Goal: Information Seeking & Learning: Learn about a topic

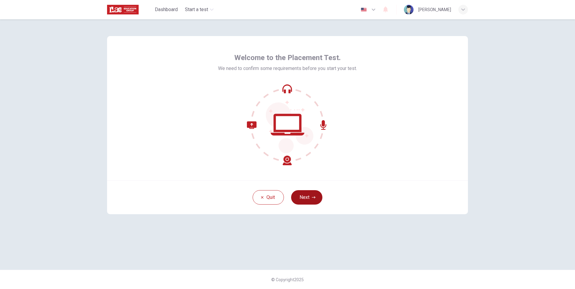
click at [300, 198] on button "Next" at bounding box center [306, 197] width 31 height 14
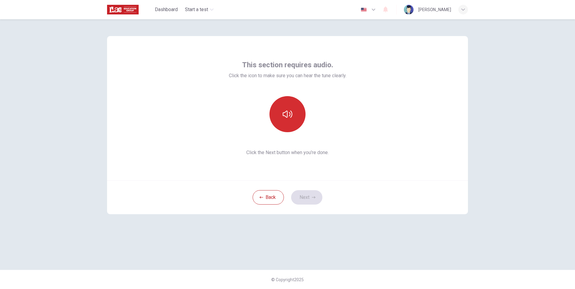
click at [295, 119] on button "button" at bounding box center [287, 114] width 36 height 36
click at [308, 197] on button "Next" at bounding box center [306, 197] width 31 height 14
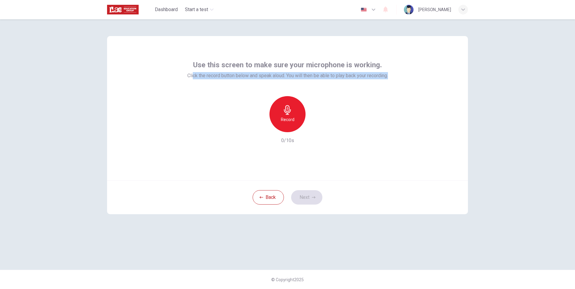
drag, startPoint x: 193, startPoint y: 74, endPoint x: 393, endPoint y: 80, distance: 200.5
click at [393, 80] on div "Use this screen to make sure your microphone is working. Click the record butto…" at bounding box center [287, 108] width 361 height 144
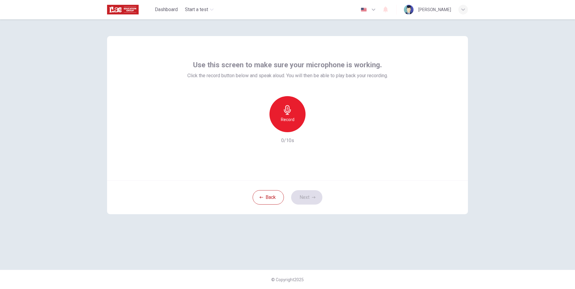
drag, startPoint x: 393, startPoint y: 80, endPoint x: 389, endPoint y: 89, distance: 9.9
click at [388, 89] on div "Use this screen to make sure your microphone is working. Click the record butto…" at bounding box center [287, 102] width 200 height 84
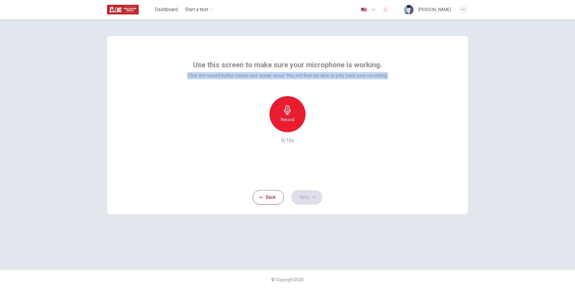
drag, startPoint x: 181, startPoint y: 77, endPoint x: 429, endPoint y: 86, distance: 247.8
click at [429, 86] on div "Use this screen to make sure your microphone is working. Click the record butto…" at bounding box center [287, 108] width 361 height 144
copy span "Click the record button below and speak aloud. You will then be able to play ba…"
click at [302, 122] on div "Record" at bounding box center [287, 114] width 36 height 36
click at [307, 194] on button "Next" at bounding box center [306, 197] width 31 height 14
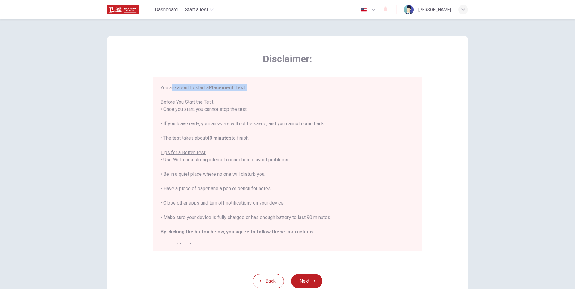
drag, startPoint x: 170, startPoint y: 85, endPoint x: 240, endPoint y: 95, distance: 70.7
click at [240, 95] on div "You are about to start a Placement Test . Before You Start the Test: • Once you…" at bounding box center [287, 167] width 254 height 166
drag, startPoint x: 240, startPoint y: 95, endPoint x: 234, endPoint y: 115, distance: 21.5
click at [236, 115] on div "You are about to start a Placement Test . Before You Start the Test: • Once you…" at bounding box center [287, 167] width 254 height 166
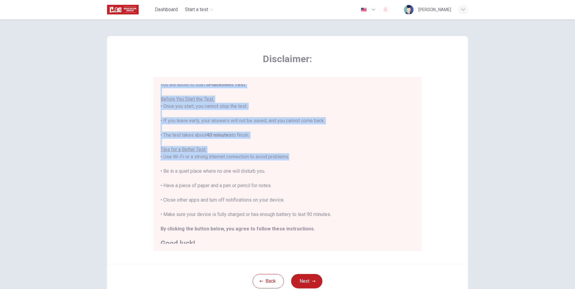
scroll to position [7, 0]
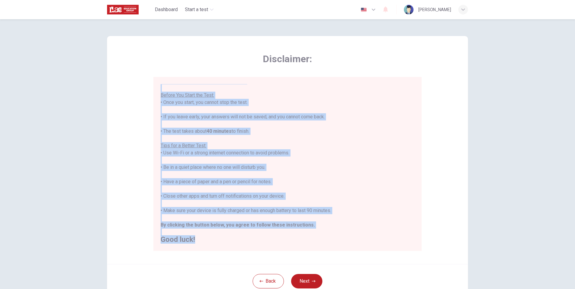
drag, startPoint x: 160, startPoint y: 88, endPoint x: 243, endPoint y: 246, distance: 177.9
click at [243, 246] on div "You are about to start a Placement Test . Before You Start the Test: • Once you…" at bounding box center [287, 164] width 268 height 174
copy div "You are about to start a Placement Test . Before You Start the Test: • Once you…"
click at [316, 281] on button "Next" at bounding box center [306, 281] width 31 height 14
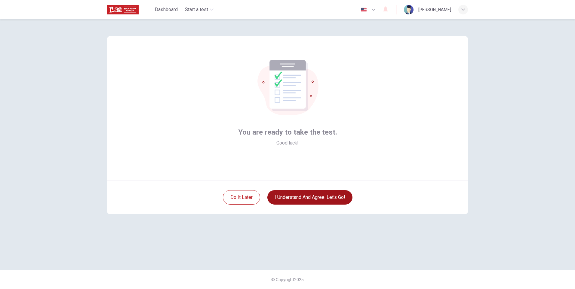
click at [302, 200] on button "I understand and agree. Let’s go!" at bounding box center [309, 197] width 85 height 14
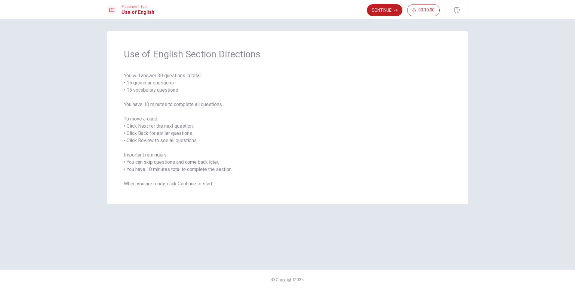
drag, startPoint x: 130, startPoint y: 53, endPoint x: 228, endPoint y: 56, distance: 98.0
click at [228, 56] on span "Use of English Section Directions" at bounding box center [287, 54] width 327 height 12
drag, startPoint x: 129, startPoint y: 106, endPoint x: 144, endPoint y: 111, distance: 15.5
click at [144, 111] on span "You will answer 30 questions in total: • 15 grammar questions • 15 vocabulary q…" at bounding box center [287, 129] width 327 height 115
drag, startPoint x: 131, startPoint y: 122, endPoint x: 179, endPoint y: 190, distance: 83.1
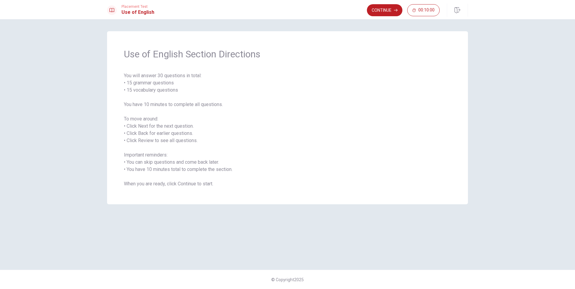
click at [179, 190] on div "Use of English Section Directions You will answer 30 questions in total: • 15 g…" at bounding box center [287, 117] width 361 height 173
click at [383, 11] on button "Continue" at bounding box center [384, 10] width 35 height 12
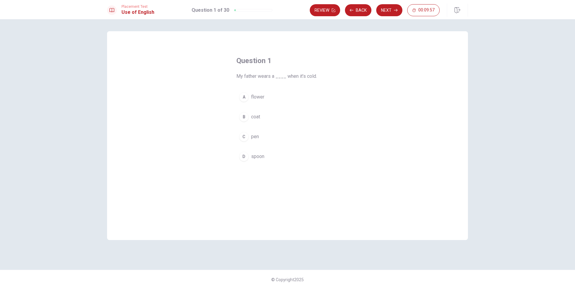
drag, startPoint x: 288, startPoint y: 77, endPoint x: 297, endPoint y: 81, distance: 10.6
click at [299, 76] on span "My father wears a ____ when it’s cold." at bounding box center [287, 76] width 102 height 7
click at [246, 117] on div "B" at bounding box center [244, 117] width 10 height 10
click at [386, 9] on button "Next" at bounding box center [389, 10] width 26 height 12
click at [255, 98] on span "Have" at bounding box center [256, 96] width 11 height 7
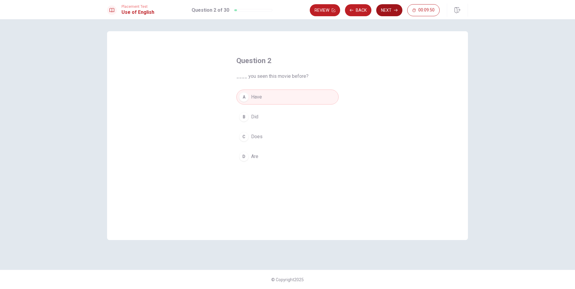
click at [391, 12] on button "Next" at bounding box center [389, 10] width 26 height 12
click at [255, 95] on span "Can" at bounding box center [255, 96] width 8 height 7
click at [386, 10] on button "Next" at bounding box center [389, 10] width 26 height 12
click at [252, 119] on span "are" at bounding box center [254, 116] width 7 height 7
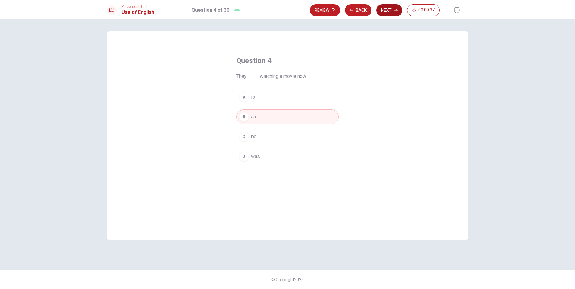
click at [390, 8] on button "Next" at bounding box center [389, 10] width 26 height 12
click at [254, 157] on span "do" at bounding box center [253, 156] width 5 height 7
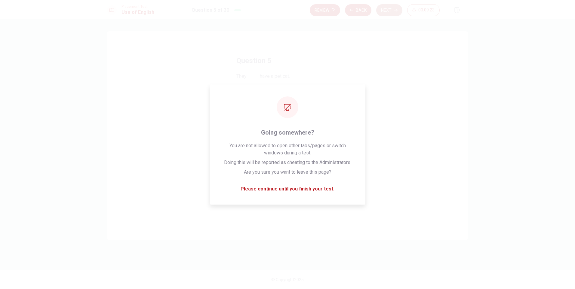
click at [380, 14] on button "Next" at bounding box center [389, 10] width 26 height 12
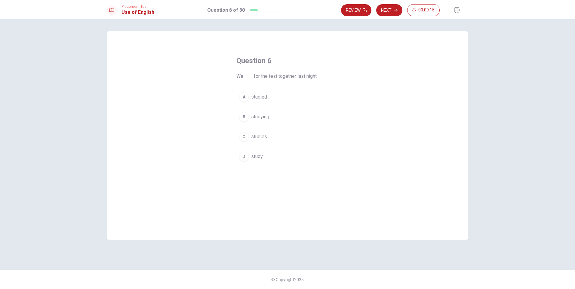
click at [257, 95] on span "studied" at bounding box center [259, 96] width 16 height 7
click at [386, 11] on button "Next" at bounding box center [389, 10] width 26 height 12
drag, startPoint x: 251, startPoint y: 77, endPoint x: 267, endPoint y: 78, distance: 16.3
click at [267, 78] on span "We put things on a ___." at bounding box center [287, 76] width 102 height 7
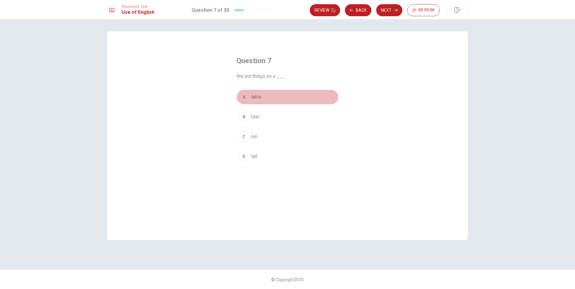
click at [256, 101] on button "A table" at bounding box center [287, 97] width 102 height 15
click at [386, 12] on button "Next" at bounding box center [389, 10] width 26 height 12
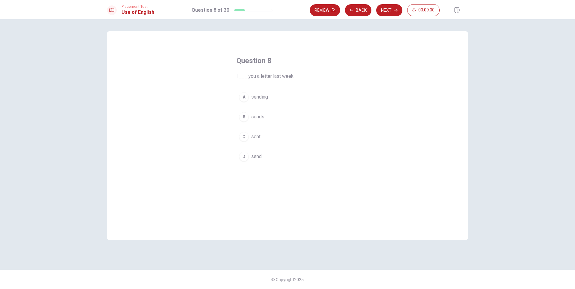
drag, startPoint x: 252, startPoint y: 78, endPoint x: 266, endPoint y: 77, distance: 13.5
click at [266, 77] on span "I ___ you a letter last week." at bounding box center [287, 76] width 102 height 7
click at [260, 156] on span "send" at bounding box center [256, 156] width 11 height 7
click at [258, 133] on span "sent" at bounding box center [255, 136] width 9 height 7
click at [391, 12] on button "Next" at bounding box center [389, 10] width 26 height 12
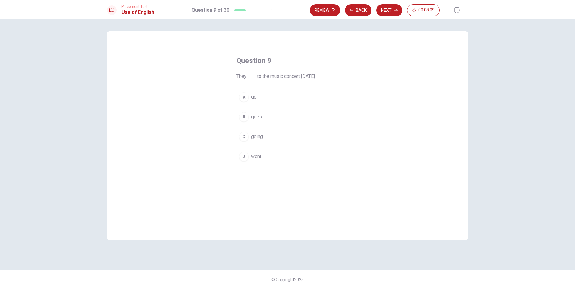
click at [253, 156] on span "went" at bounding box center [256, 156] width 10 height 7
click at [385, 11] on button "Next" at bounding box center [389, 10] width 26 height 12
click at [261, 100] on span "to think the same as someone else" at bounding box center [288, 96] width 74 height 7
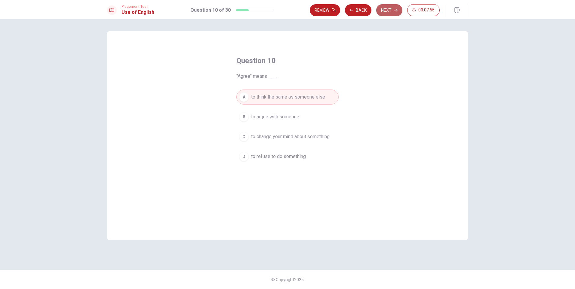
click at [387, 11] on button "Next" at bounding box center [389, 10] width 26 height 12
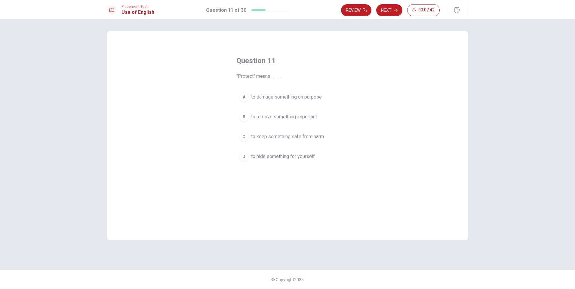
click at [261, 136] on span "to keep something safe from harm" at bounding box center [287, 136] width 73 height 7
click at [392, 9] on button "Next" at bounding box center [389, 10] width 26 height 12
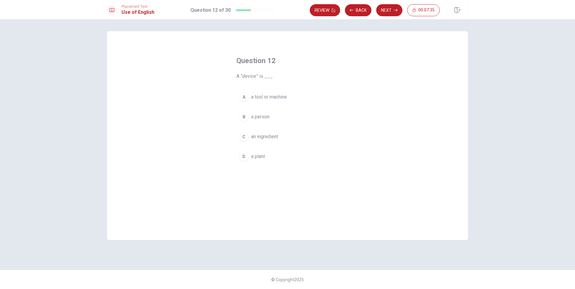
click at [285, 99] on span "a tool or machine" at bounding box center [269, 96] width 36 height 7
click at [387, 15] on button "Next" at bounding box center [389, 10] width 26 height 12
click at [255, 118] on span "a chance" at bounding box center [260, 116] width 18 height 7
click at [388, 8] on button "Next" at bounding box center [389, 10] width 26 height 12
drag, startPoint x: 235, startPoint y: 75, endPoint x: 273, endPoint y: 77, distance: 37.9
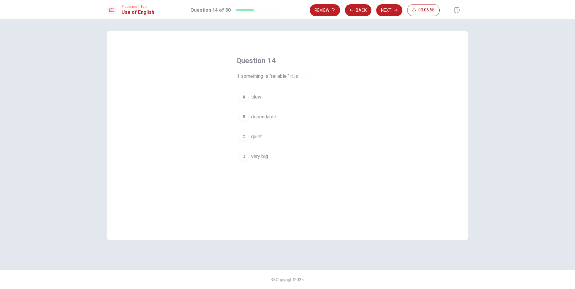
click at [273, 77] on div "Question 14 If something is “reliable,” it is ___. A slow B dependable C quiet …" at bounding box center [287, 109] width 126 height 127
click at [265, 116] on span "dependable" at bounding box center [263, 116] width 25 height 7
click at [378, 15] on button "Next" at bounding box center [389, 10] width 26 height 12
drag, startPoint x: 240, startPoint y: 75, endPoint x: 261, endPoint y: 76, distance: 20.7
click at [261, 76] on span "[PERSON_NAME] enjoys ___ on the weekends." at bounding box center [287, 76] width 102 height 7
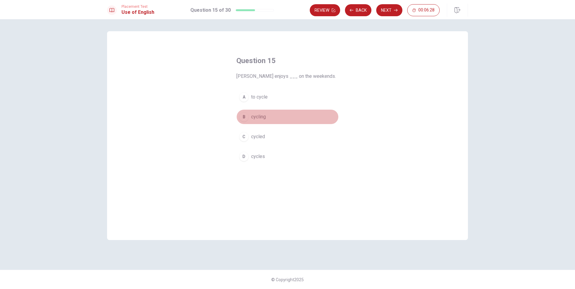
click at [258, 117] on span "cycling" at bounding box center [258, 116] width 15 height 7
click at [385, 16] on div "Review Back Next 00:06:27" at bounding box center [389, 10] width 158 height 13
click at [386, 12] on button "Next" at bounding box center [389, 10] width 26 height 12
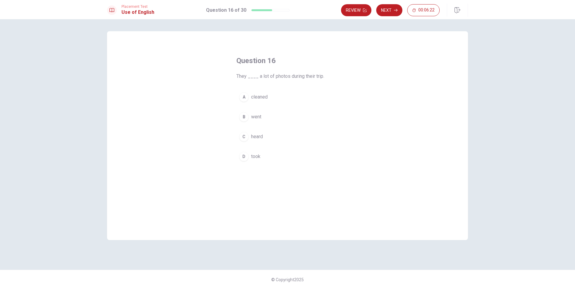
drag, startPoint x: 240, startPoint y: 75, endPoint x: 278, endPoint y: 75, distance: 38.8
click at [278, 75] on span "They ____ a lot of photos during their trip." at bounding box center [287, 76] width 102 height 7
drag, startPoint x: 278, startPoint y: 77, endPoint x: 282, endPoint y: 77, distance: 4.2
click at [282, 77] on span "They ____ a lot of photos during their trip." at bounding box center [287, 76] width 102 height 7
click at [255, 156] on span "took" at bounding box center [255, 156] width 9 height 7
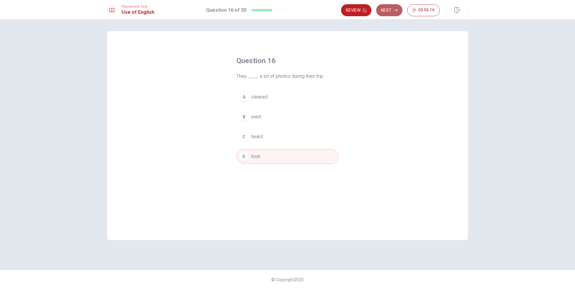
click at [385, 9] on button "Next" at bounding box center [389, 10] width 26 height 12
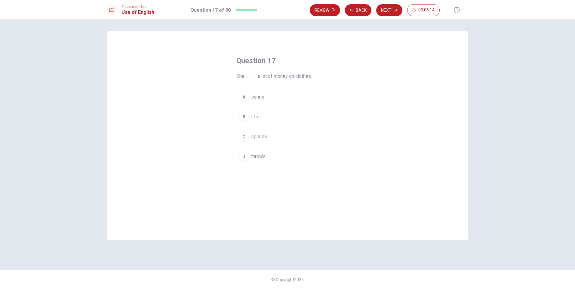
drag, startPoint x: 244, startPoint y: 75, endPoint x: 262, endPoint y: 74, distance: 17.4
click at [262, 74] on span "She ____ a lot of money on clothes." at bounding box center [287, 76] width 102 height 7
drag, startPoint x: 279, startPoint y: 77, endPoint x: 296, endPoint y: 77, distance: 17.4
click at [296, 77] on span "She ____ a lot of money on clothes." at bounding box center [287, 76] width 102 height 7
click at [262, 138] on span "spends" at bounding box center [259, 136] width 16 height 7
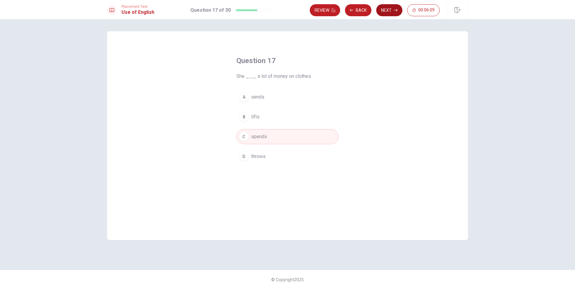
click at [388, 11] on button "Next" at bounding box center [389, 10] width 26 height 12
click at [260, 96] on span "listen to" at bounding box center [259, 96] width 17 height 7
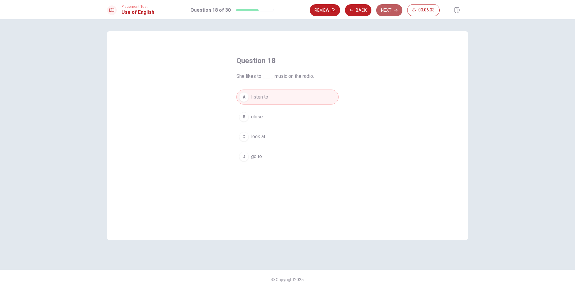
click at [382, 14] on button "Next" at bounding box center [389, 10] width 26 height 12
drag, startPoint x: 247, startPoint y: 77, endPoint x: 264, endPoint y: 77, distance: 17.1
click at [264, 76] on span "The sky was ____ after the storm." at bounding box center [287, 76] width 102 height 7
click at [261, 97] on span "clear" at bounding box center [256, 96] width 10 height 7
click at [385, 12] on button "Next" at bounding box center [389, 10] width 26 height 12
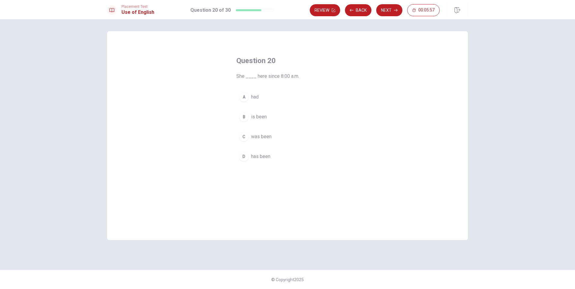
drag, startPoint x: 248, startPoint y: 79, endPoint x: 252, endPoint y: 80, distance: 4.9
click at [251, 79] on span "She ____ here since 8:00 a.m." at bounding box center [287, 76] width 102 height 7
click at [261, 158] on span "has been" at bounding box center [260, 156] width 19 height 7
click at [382, 11] on button "Next" at bounding box center [389, 10] width 26 height 12
drag, startPoint x: 263, startPoint y: 77, endPoint x: 269, endPoint y: 76, distance: 6.3
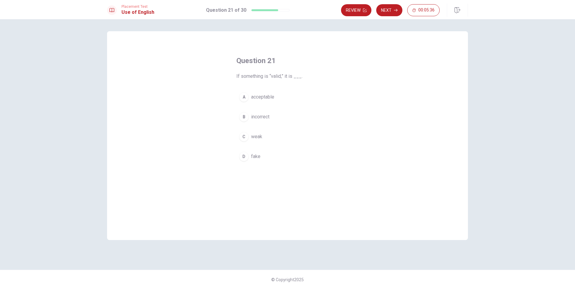
click at [269, 76] on span "If something is “valid,” it is ___." at bounding box center [287, 76] width 102 height 7
click at [270, 76] on span "If something is “valid,” it is ___." at bounding box center [287, 76] width 102 height 7
drag, startPoint x: 269, startPoint y: 77, endPoint x: 284, endPoint y: 76, distance: 15.6
click at [284, 76] on span "If something is “valid,” it is ___." at bounding box center [287, 76] width 102 height 7
drag, startPoint x: 265, startPoint y: 78, endPoint x: 282, endPoint y: 77, distance: 16.6
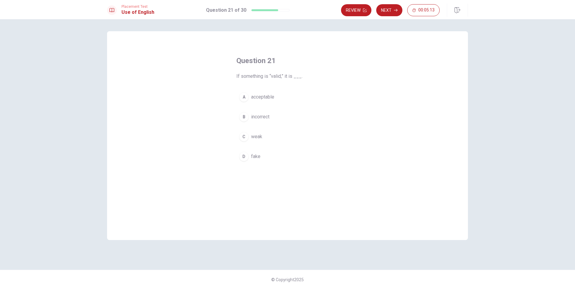
click at [282, 77] on span "If something is “valid,” it is ___." at bounding box center [287, 76] width 102 height 7
click at [268, 99] on span "acceptable" at bounding box center [262, 96] width 23 height 7
drag, startPoint x: 274, startPoint y: 79, endPoint x: 287, endPoint y: 78, distance: 13.3
click at [287, 78] on div "Question 21 If something is “valid,” it is ___. A acceptable B incorrect C weak…" at bounding box center [287, 109] width 126 height 127
click at [266, 117] on span "incorrect" at bounding box center [260, 116] width 18 height 7
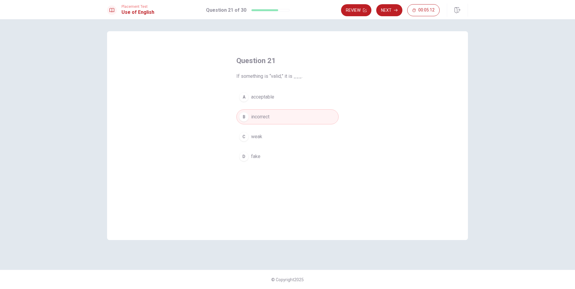
drag, startPoint x: 279, startPoint y: 74, endPoint x: 307, endPoint y: 69, distance: 29.3
click at [300, 72] on div "Question 21 If something is “valid,” it is ___." at bounding box center [287, 68] width 102 height 24
click at [386, 12] on button "Next" at bounding box center [389, 10] width 26 height 12
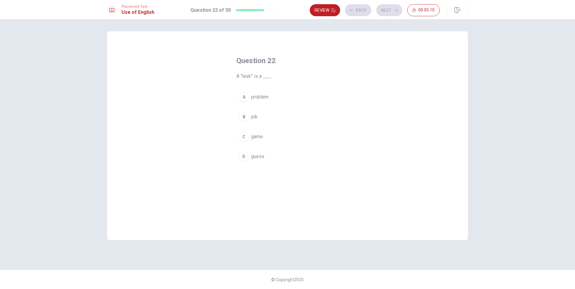
drag, startPoint x: 235, startPoint y: 77, endPoint x: 243, endPoint y: 76, distance: 7.5
click at [243, 76] on div "Question 22 A “task” is a ___. A problem B job C game D guess" at bounding box center [287, 109] width 126 height 127
click at [261, 97] on span "problem" at bounding box center [259, 96] width 17 height 7
click at [391, 12] on button "Next" at bounding box center [389, 10] width 26 height 12
drag, startPoint x: 252, startPoint y: 75, endPoint x: 267, endPoint y: 76, distance: 15.7
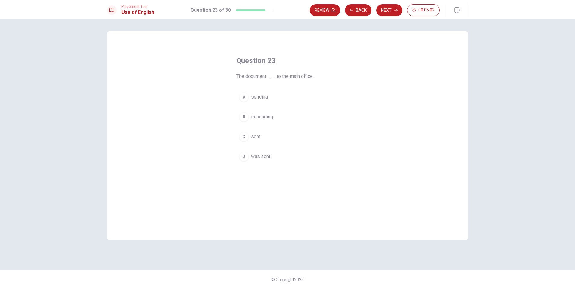
click at [267, 75] on span "The document ___ to the main office." at bounding box center [287, 76] width 102 height 7
drag, startPoint x: 284, startPoint y: 75, endPoint x: 288, endPoint y: 75, distance: 4.2
click at [288, 75] on span "The document ___ to the main office." at bounding box center [287, 76] width 102 height 7
click at [263, 116] on span "is sending" at bounding box center [262, 116] width 22 height 7
click at [394, 9] on icon "button" at bounding box center [396, 10] width 4 height 4
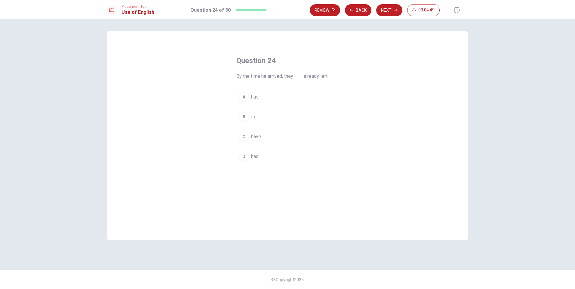
drag, startPoint x: 240, startPoint y: 78, endPoint x: 266, endPoint y: 77, distance: 26.5
click at [266, 77] on span "By the time he arrived, they ___ already left." at bounding box center [287, 76] width 102 height 7
drag, startPoint x: 287, startPoint y: 74, endPoint x: 291, endPoint y: 74, distance: 3.6
click at [291, 74] on span "By the time he arrived, they ___ already left." at bounding box center [287, 76] width 102 height 7
click at [253, 97] on span "has" at bounding box center [255, 96] width 8 height 7
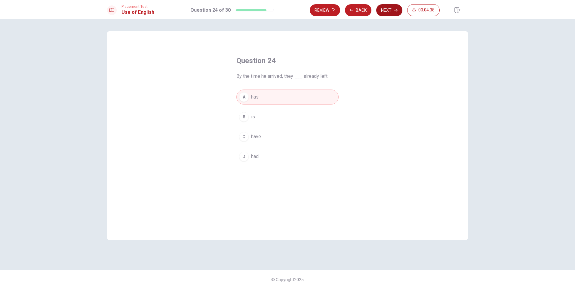
click at [394, 8] on button "Next" at bounding box center [389, 10] width 26 height 12
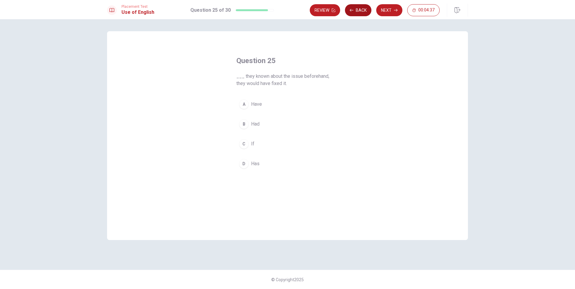
click at [359, 9] on button "Back" at bounding box center [358, 10] width 26 height 12
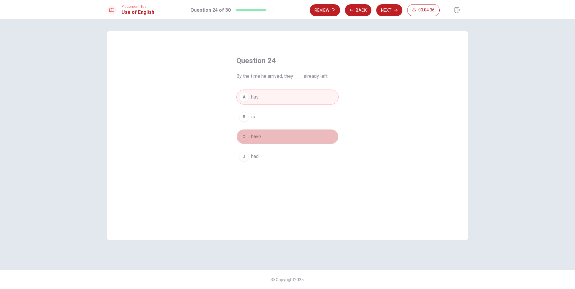
click at [261, 134] on span "have" at bounding box center [256, 136] width 10 height 7
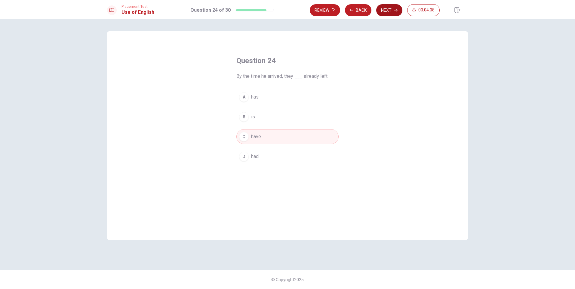
click at [388, 13] on button "Next" at bounding box center [389, 10] width 26 height 12
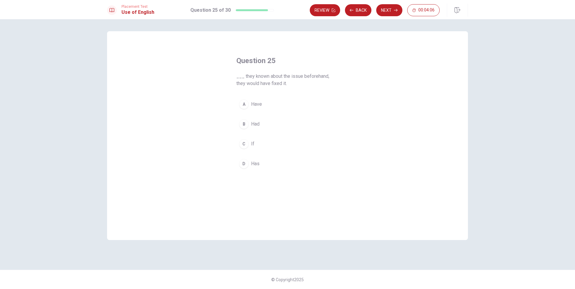
drag, startPoint x: 238, startPoint y: 78, endPoint x: 257, endPoint y: 78, distance: 18.9
click at [257, 78] on span "___ they known about the issue beforehand, they would have fixed it." at bounding box center [287, 80] width 102 height 14
drag, startPoint x: 250, startPoint y: 85, endPoint x: 276, endPoint y: 85, distance: 26.1
click at [274, 85] on span "___ they known about the issue beforehand, they would have fixed it." at bounding box center [287, 80] width 102 height 14
click at [256, 104] on span "Have" at bounding box center [256, 104] width 11 height 7
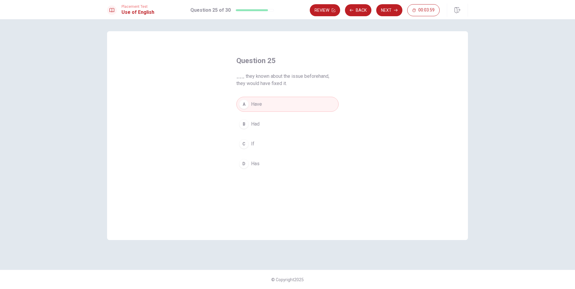
click at [248, 146] on div "C" at bounding box center [244, 144] width 10 height 10
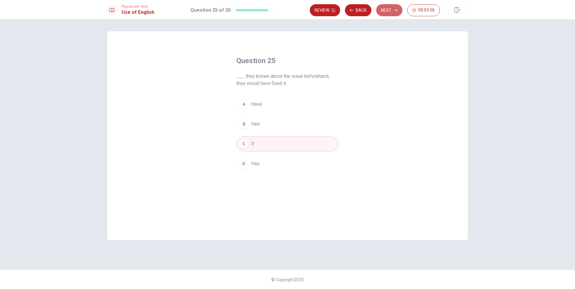
click at [393, 11] on button "Next" at bounding box center [389, 10] width 26 height 12
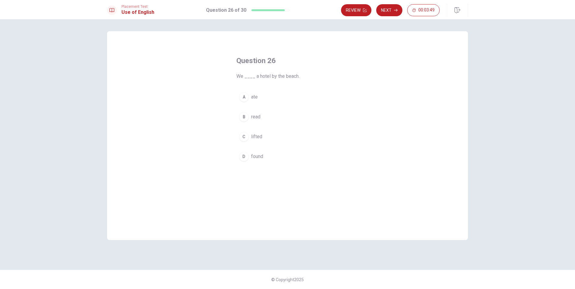
drag, startPoint x: 260, startPoint y: 76, endPoint x: 265, endPoint y: 76, distance: 5.1
click at [264, 76] on span "We ____ a hotel by the beach." at bounding box center [287, 76] width 102 height 7
click at [258, 138] on span "lifted" at bounding box center [256, 136] width 11 height 7
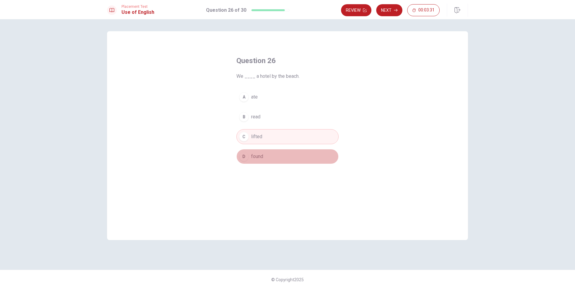
click at [269, 157] on button "D found" at bounding box center [287, 156] width 102 height 15
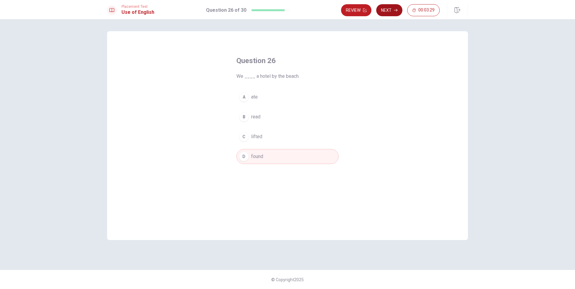
click at [398, 12] on button "Next" at bounding box center [389, 10] width 26 height 12
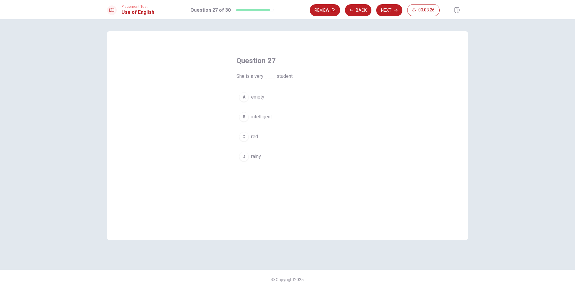
click at [260, 123] on button "B intelligent" at bounding box center [287, 116] width 102 height 15
click at [385, 10] on button "Next" at bounding box center [389, 10] width 26 height 12
drag, startPoint x: 238, startPoint y: 77, endPoint x: 304, endPoint y: 80, distance: 65.9
click at [300, 79] on span "She ____ to visit us this weekend." at bounding box center [287, 76] width 102 height 7
click at [264, 118] on span "is coming" at bounding box center [261, 116] width 20 height 7
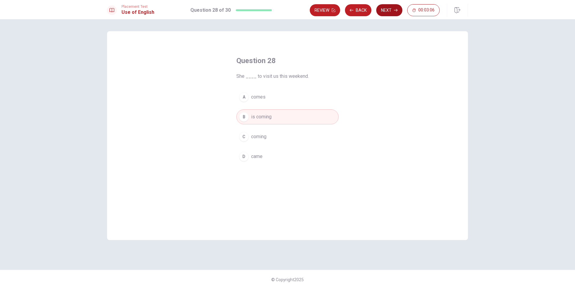
click at [386, 7] on button "Next" at bounding box center [389, 10] width 26 height 12
drag, startPoint x: 239, startPoint y: 78, endPoint x: 257, endPoint y: 76, distance: 18.5
click at [257, 76] on span "She ____ the cake for her birthday." at bounding box center [287, 76] width 102 height 7
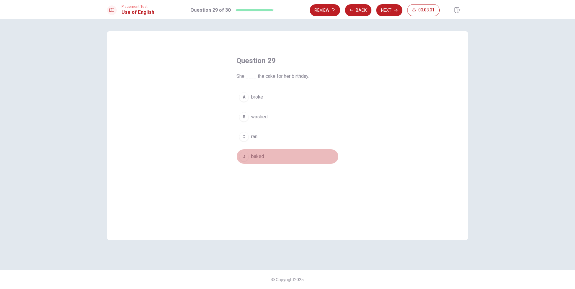
click at [258, 160] on button "D baked" at bounding box center [287, 156] width 102 height 15
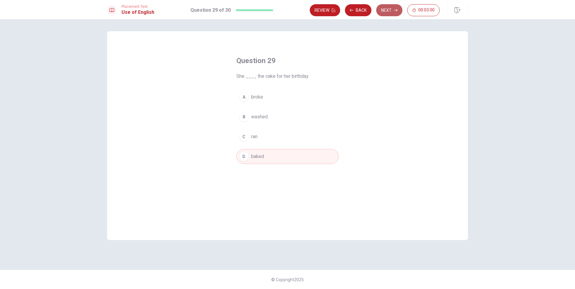
click at [383, 11] on button "Next" at bounding box center [389, 10] width 26 height 12
drag, startPoint x: 246, startPoint y: 77, endPoint x: 258, endPoint y: 80, distance: 11.6
click at [257, 77] on span "They ____ already finished their homework." at bounding box center [287, 76] width 102 height 7
click at [257, 120] on span "have" at bounding box center [256, 116] width 10 height 7
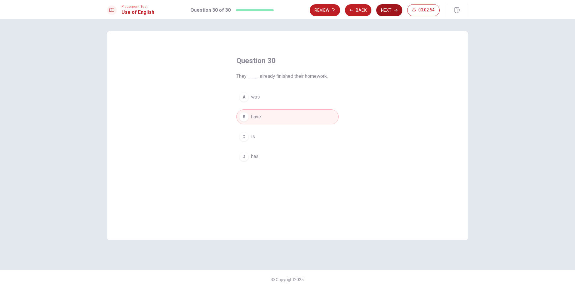
click at [388, 12] on button "Next" at bounding box center [389, 10] width 26 height 12
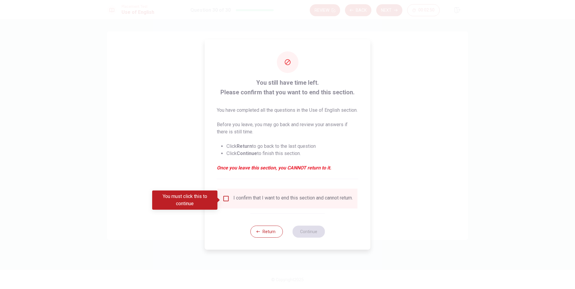
drag, startPoint x: 224, startPoint y: 88, endPoint x: 262, endPoint y: 86, distance: 37.9
click at [262, 86] on span "You still have time left. Please confirm that you want to end this section." at bounding box center [288, 87] width 142 height 19
click at [227, 197] on input "You must click this to continue" at bounding box center [225, 198] width 7 height 7
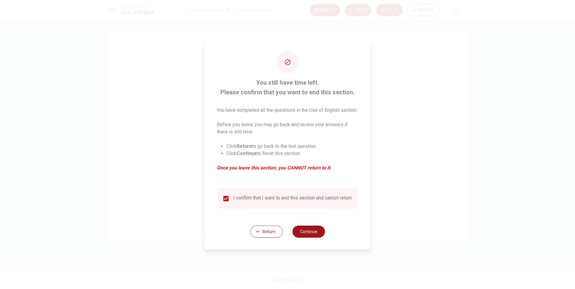
click at [308, 236] on button "Continue" at bounding box center [308, 232] width 32 height 12
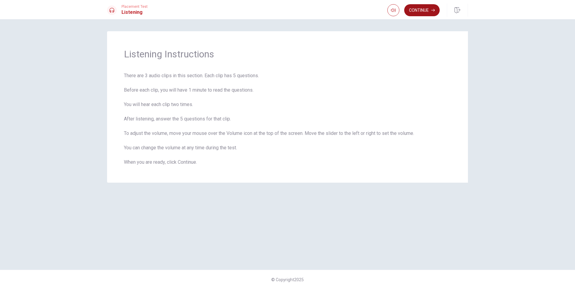
click at [416, 13] on button "Continue" at bounding box center [421, 10] width 35 height 12
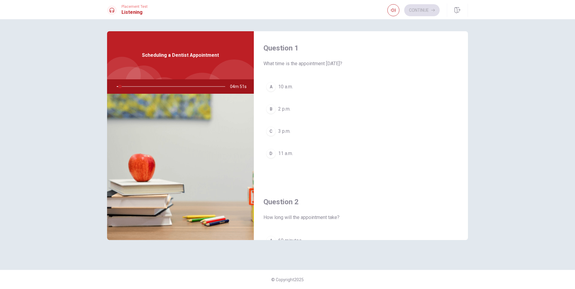
drag, startPoint x: 265, startPoint y: 62, endPoint x: 298, endPoint y: 62, distance: 33.1
click at [298, 62] on span "What time is the appointment [DATE]?" at bounding box center [360, 63] width 195 height 7
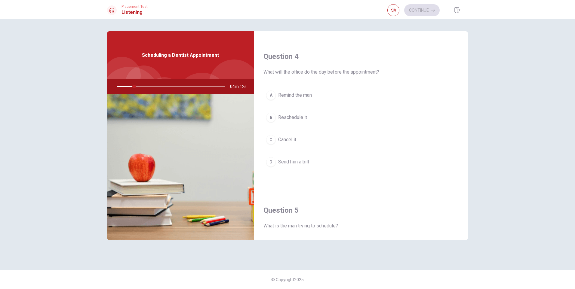
scroll to position [451, 0]
drag, startPoint x: 276, startPoint y: 75, endPoint x: 321, endPoint y: 72, distance: 44.3
click at [321, 72] on span "What will the office do the day before the appointment?" at bounding box center [360, 74] width 195 height 7
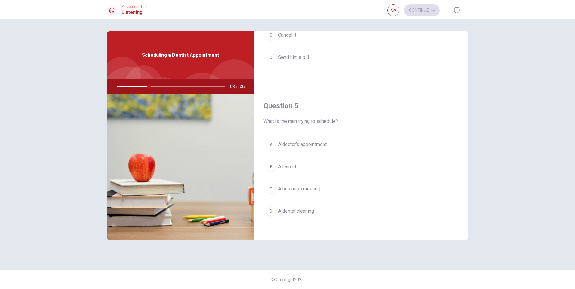
scroll to position [561, 0]
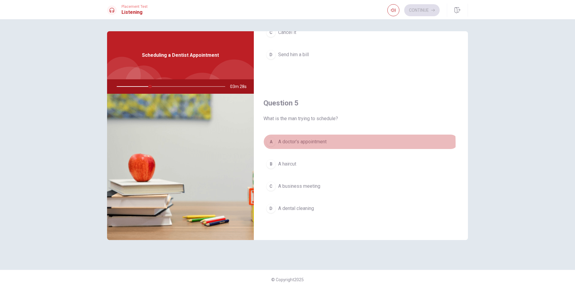
click at [308, 143] on span "A doctor’s appointment" at bounding box center [302, 141] width 48 height 7
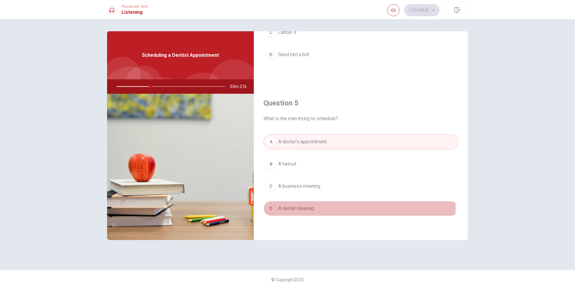
click at [307, 209] on span "A dental cleaning" at bounding box center [296, 208] width 36 height 7
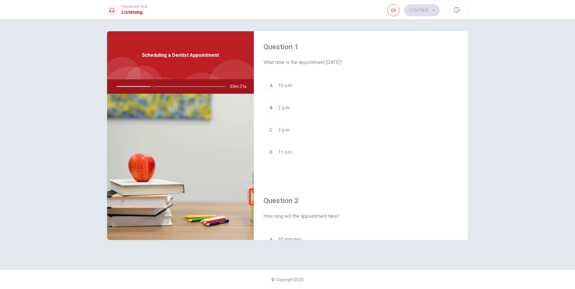
scroll to position [0, 0]
click at [289, 133] on span "3 p.m." at bounding box center [284, 131] width 12 height 7
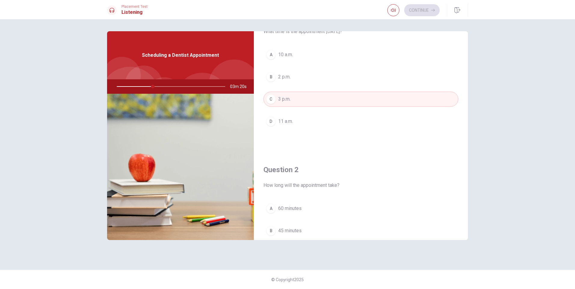
scroll to position [120, 0]
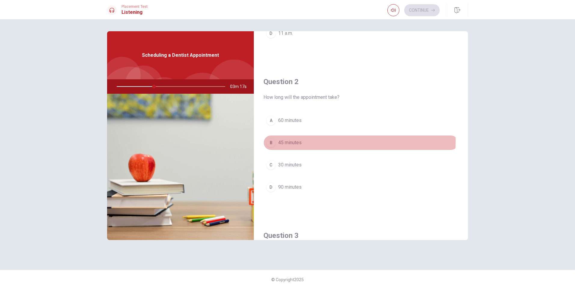
click at [288, 141] on span "45 minutes" at bounding box center [289, 142] width 23 height 7
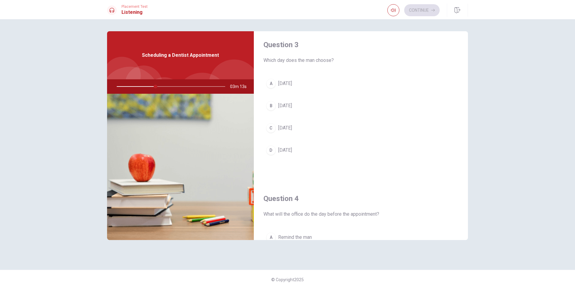
scroll to position [301, 0]
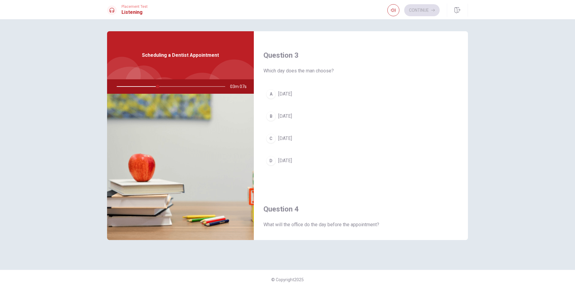
click at [289, 163] on span "[DATE]" at bounding box center [285, 160] width 14 height 7
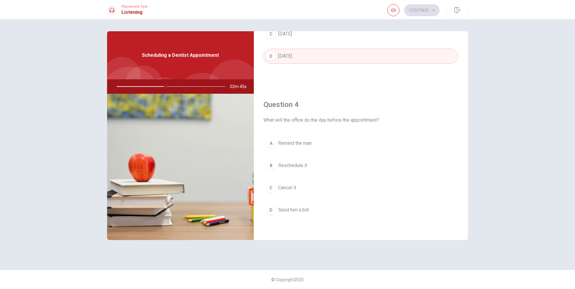
scroll to position [421, 0]
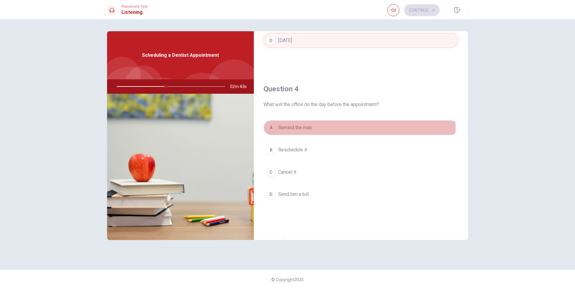
click at [310, 128] on span "Remind the man" at bounding box center [295, 127] width 34 height 7
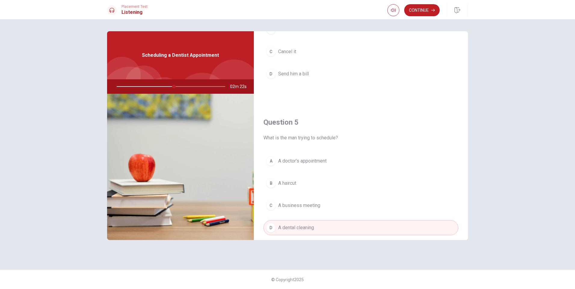
scroll to position [561, 0]
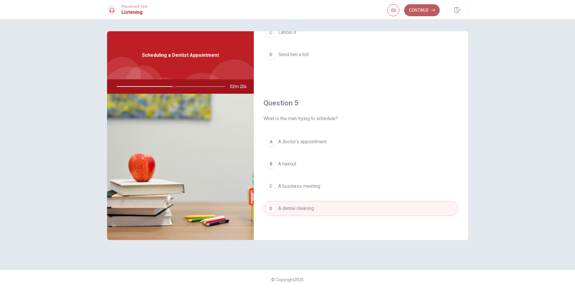
click at [419, 11] on button "Continue" at bounding box center [421, 10] width 35 height 12
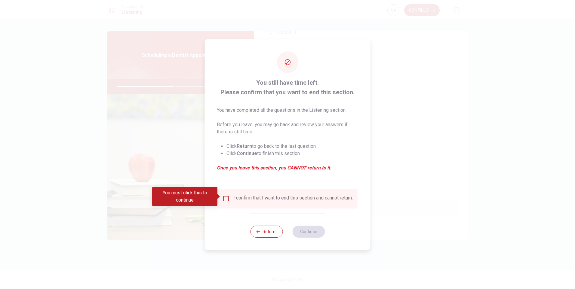
click at [319, 200] on div "I confirm that I want to end this section and cannot return." at bounding box center [292, 198] width 119 height 7
click at [317, 195] on div "I confirm that I want to end this section and cannot return." at bounding box center [292, 198] width 119 height 7
click at [239, 202] on div "I confirm that I want to end this section and cannot return." at bounding box center [292, 198] width 119 height 7
click at [233, 200] on div "I confirm that I want to end this section and cannot return." at bounding box center [292, 198] width 119 height 7
click at [226, 200] on div "I confirm that I want to end this section and cannot return." at bounding box center [287, 198] width 130 height 7
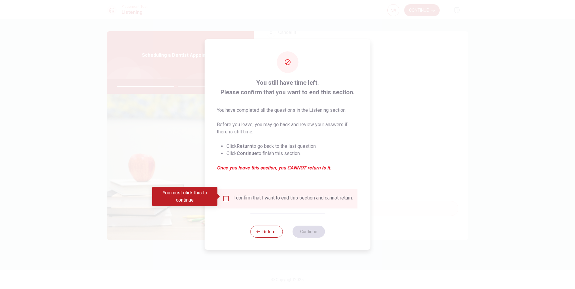
click at [225, 196] on input "You must click this to continue" at bounding box center [225, 198] width 7 height 7
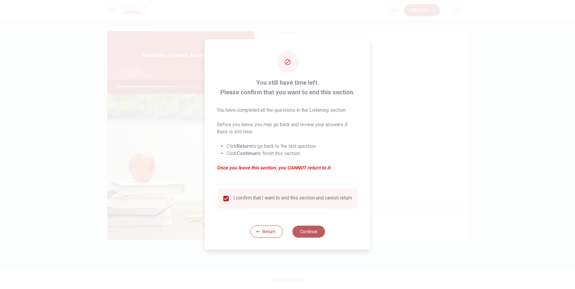
click at [308, 232] on button "Continue" at bounding box center [308, 232] width 32 height 12
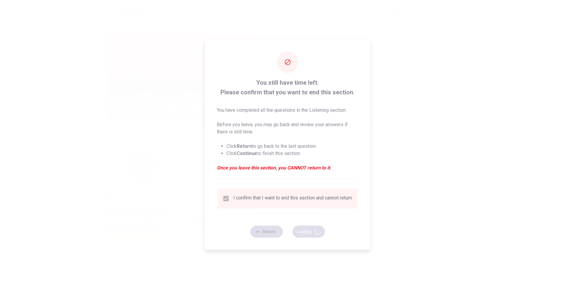
type input "56"
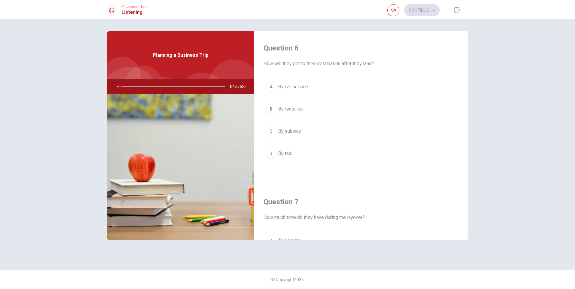
drag, startPoint x: 262, startPoint y: 64, endPoint x: 289, endPoint y: 64, distance: 27.7
click at [289, 64] on div "Question 6 How will they get to their destination after they land? A By car ser…" at bounding box center [361, 108] width 214 height 154
drag, startPoint x: 340, startPoint y: 64, endPoint x: 361, endPoint y: 65, distance: 21.0
click at [361, 65] on span "How will they get to their destination after they land?" at bounding box center [360, 63] width 195 height 7
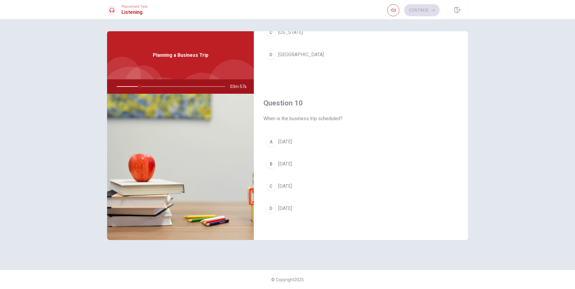
drag, startPoint x: 266, startPoint y: 118, endPoint x: 310, endPoint y: 118, distance: 43.6
click at [307, 118] on span "When is the business trip scheduled?" at bounding box center [360, 118] width 195 height 7
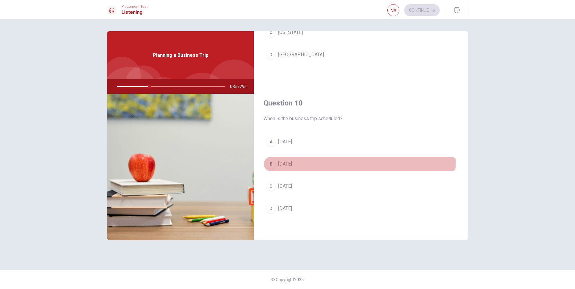
click at [288, 162] on span "[DATE]" at bounding box center [285, 163] width 14 height 7
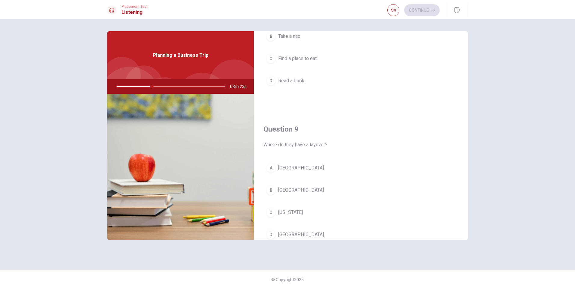
scroll to position [440, 0]
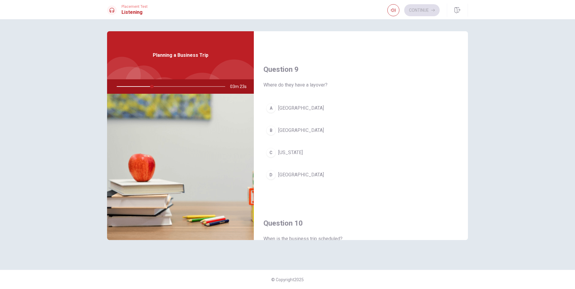
click at [286, 173] on span "[GEOGRAPHIC_DATA]" at bounding box center [301, 174] width 46 height 7
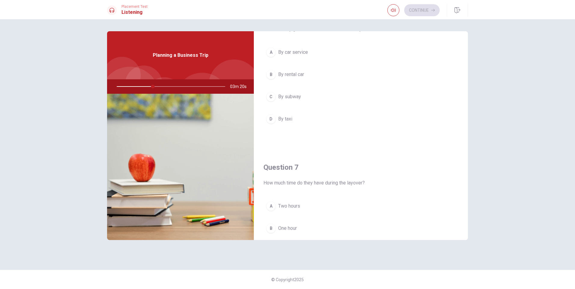
scroll to position [120, 0]
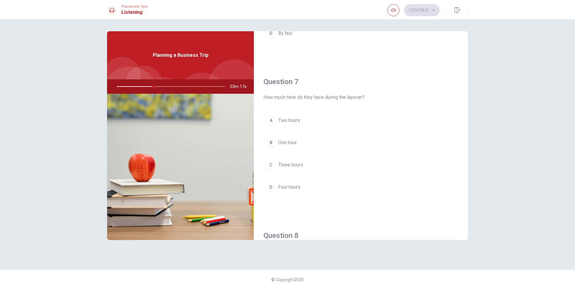
click at [282, 121] on span "Two hours" at bounding box center [289, 120] width 22 height 7
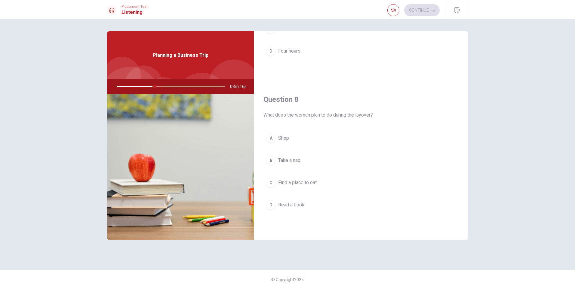
scroll to position [270, 0]
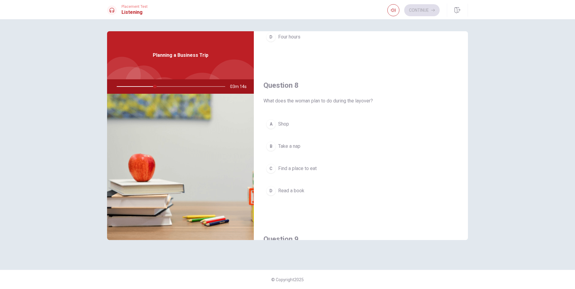
click at [309, 169] on span "Find a place to eat" at bounding box center [297, 168] width 38 height 7
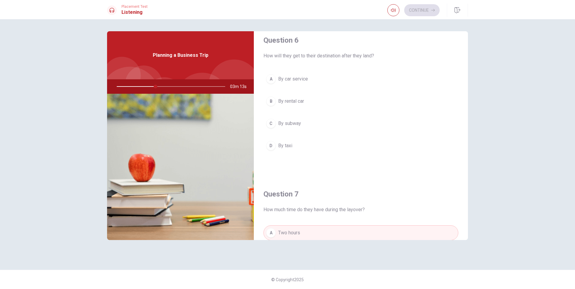
scroll to position [0, 0]
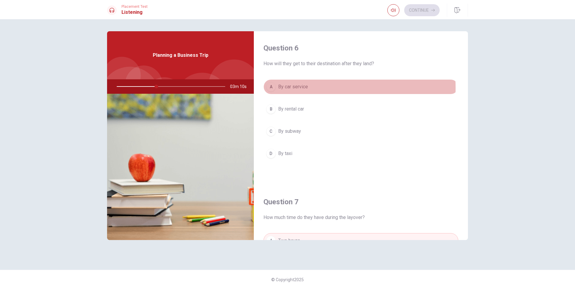
click at [302, 88] on span "By car service" at bounding box center [293, 86] width 30 height 7
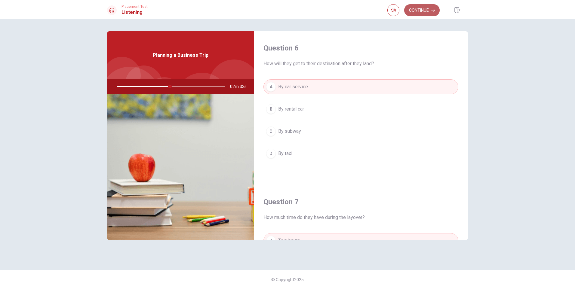
click at [415, 14] on button "Continue" at bounding box center [421, 10] width 35 height 12
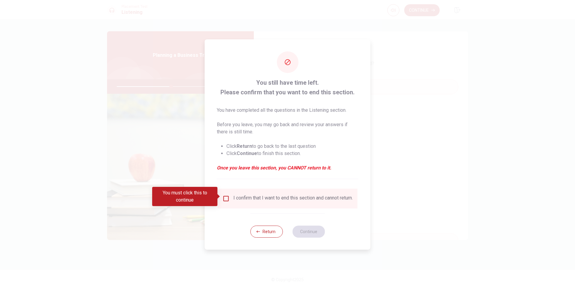
click at [227, 198] on input "You must click this to continue" at bounding box center [225, 198] width 7 height 7
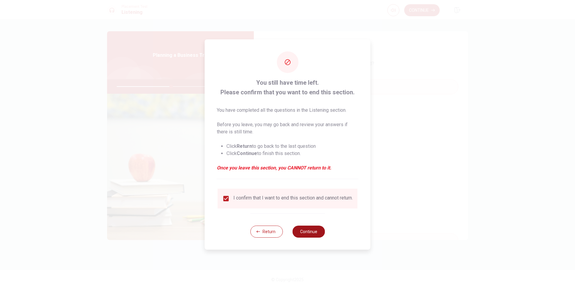
click at [303, 230] on button "Continue" at bounding box center [308, 232] width 32 height 12
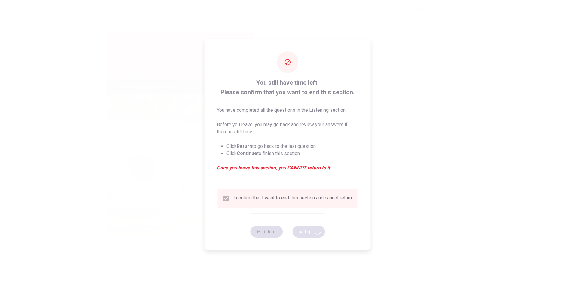
type input "51"
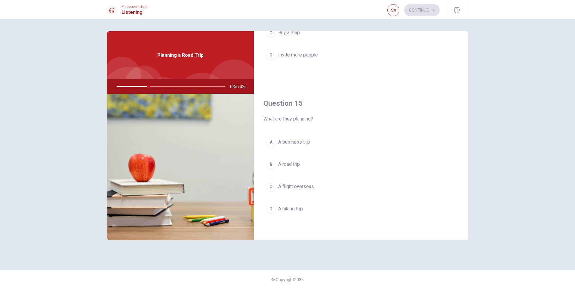
scroll to position [561, 0]
click at [302, 164] on button "B A road trip" at bounding box center [360, 164] width 195 height 15
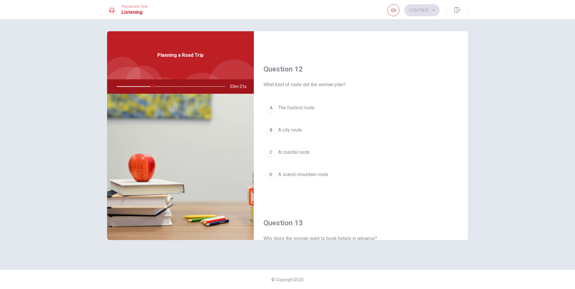
scroll to position [110, 0]
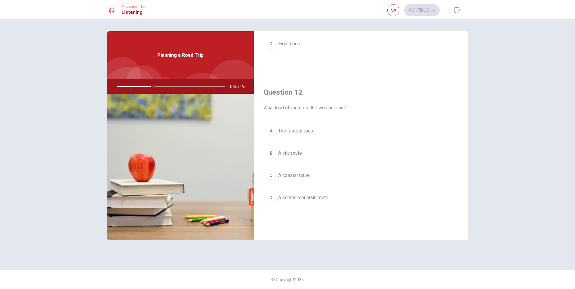
click at [319, 198] on span "A scenic mountain route" at bounding box center [303, 197] width 50 height 7
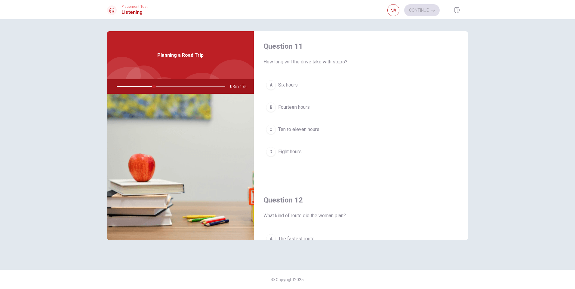
scroll to position [0, 0]
drag, startPoint x: 295, startPoint y: 154, endPoint x: 293, endPoint y: 157, distance: 3.3
click at [295, 154] on span "Eight hours" at bounding box center [289, 153] width 23 height 7
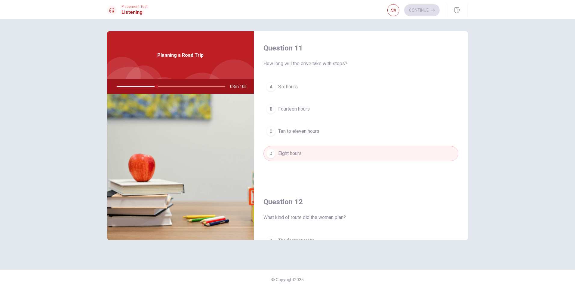
click at [302, 130] on span "Ten to eleven hours" at bounding box center [298, 131] width 41 height 7
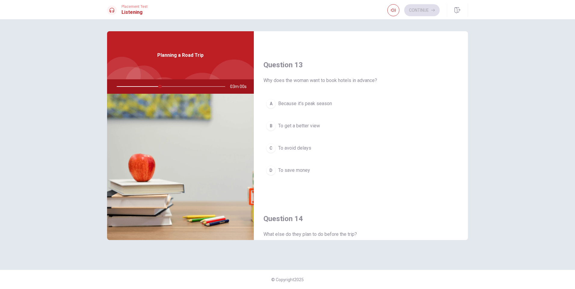
scroll to position [270, 0]
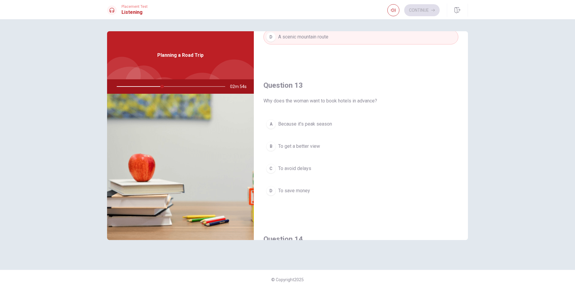
click at [307, 123] on span "Because it’s peak season" at bounding box center [305, 124] width 54 height 7
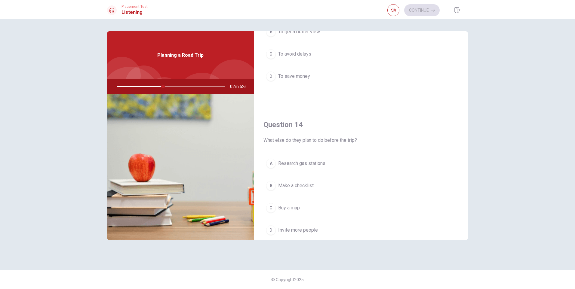
scroll to position [421, 0]
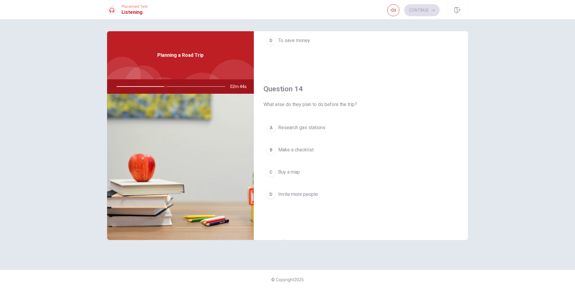
click at [313, 151] on span "Make a checklist" at bounding box center [295, 149] width 35 height 7
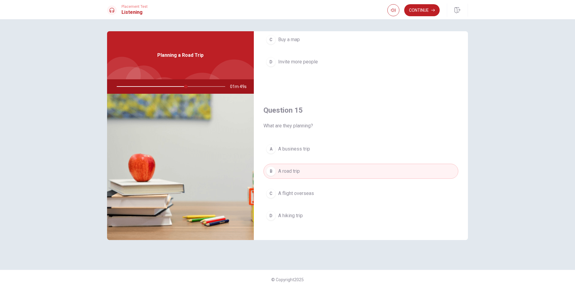
scroll to position [561, 0]
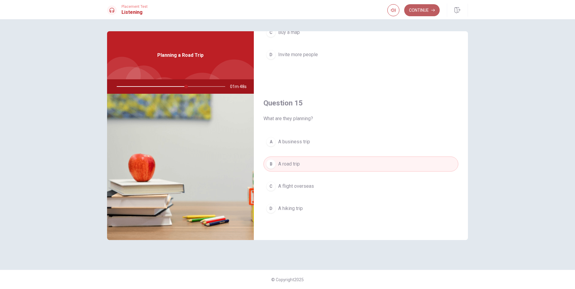
click at [421, 12] on button "Continue" at bounding box center [421, 10] width 35 height 12
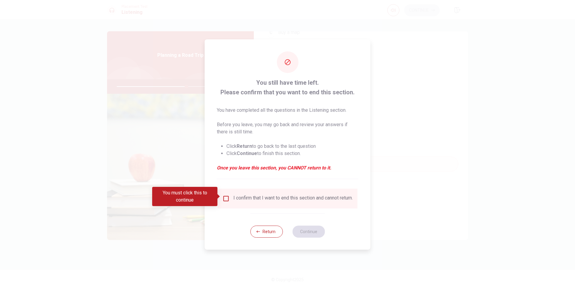
click at [281, 195] on div "I confirm that I want to end this section and cannot return." at bounding box center [292, 198] width 119 height 7
click at [221, 196] on span at bounding box center [218, 196] width 3 height 5
click at [226, 199] on input "You must click this to continue" at bounding box center [225, 198] width 7 height 7
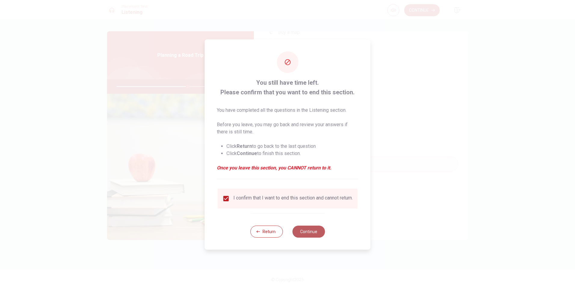
click at [305, 233] on button "Continue" at bounding box center [308, 232] width 32 height 12
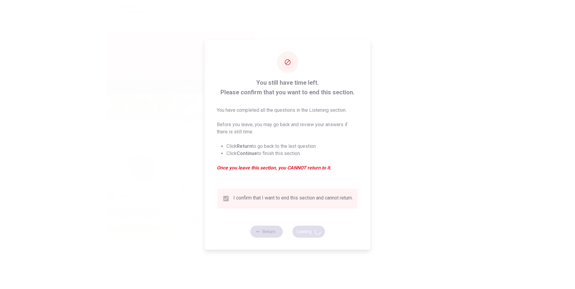
type input "66"
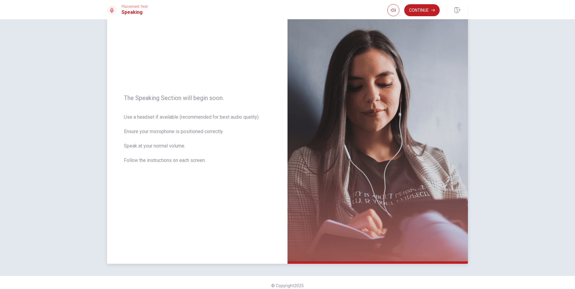
scroll to position [35, 0]
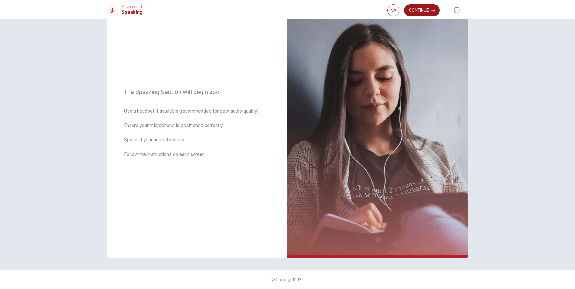
click at [425, 11] on button "Continue" at bounding box center [421, 10] width 35 height 12
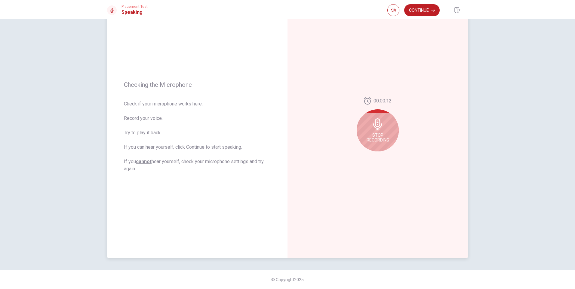
drag, startPoint x: 125, startPoint y: 119, endPoint x: 148, endPoint y: 139, distance: 30.4
click at [148, 139] on span "Check if your microphone works here. Record your voice. Try to play it back. If…" at bounding box center [197, 136] width 147 height 72
drag, startPoint x: 128, startPoint y: 134, endPoint x: 131, endPoint y: 134, distance: 3.3
click at [131, 134] on span "Check if your microphone works here. Record your voice. Try to play it back. If…" at bounding box center [197, 136] width 147 height 72
drag, startPoint x: 125, startPoint y: 147, endPoint x: 130, endPoint y: 147, distance: 5.1
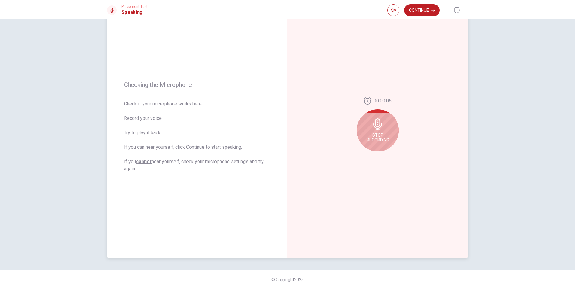
click at [130, 147] on span "Check if your microphone works here. Record your voice. Try to play it back. If…" at bounding box center [197, 136] width 147 height 72
drag, startPoint x: 148, startPoint y: 147, endPoint x: 171, endPoint y: 147, distance: 22.8
click at [171, 147] on span "Check if your microphone works here. Record your voice. Try to play it back. If…" at bounding box center [197, 136] width 147 height 72
drag, startPoint x: 124, startPoint y: 161, endPoint x: 137, endPoint y: 163, distance: 13.9
click at [137, 163] on div "Checking the Microphone Check if your microphone works here. Record your voice.…" at bounding box center [197, 127] width 180 height 262
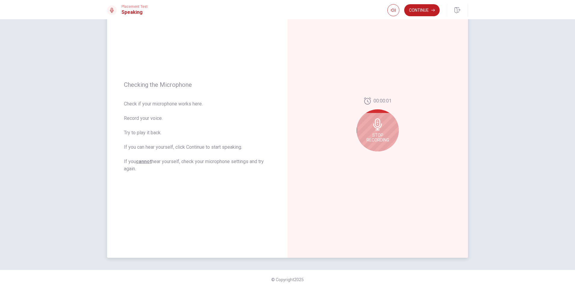
click at [375, 136] on span "Stop Recording" at bounding box center [377, 138] width 23 height 10
click at [385, 154] on button "Play Audio" at bounding box center [384, 156] width 8 height 8
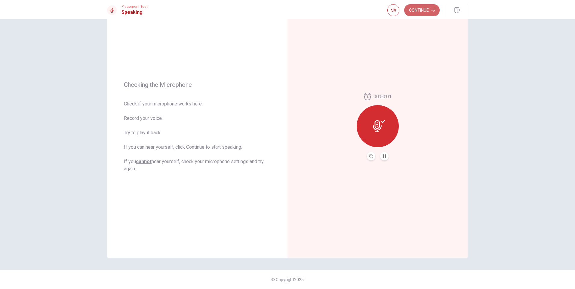
click at [417, 10] on button "Continue" at bounding box center [421, 10] width 35 height 12
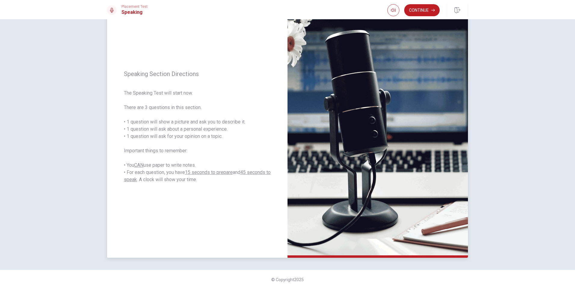
drag, startPoint x: 131, startPoint y: 124, endPoint x: 167, endPoint y: 119, distance: 36.3
click at [167, 119] on span "The Speaking Test will start now. There are 3 questions in this section. • 1 qu…" at bounding box center [197, 137] width 147 height 94
click at [424, 11] on button "Continue" at bounding box center [421, 10] width 35 height 12
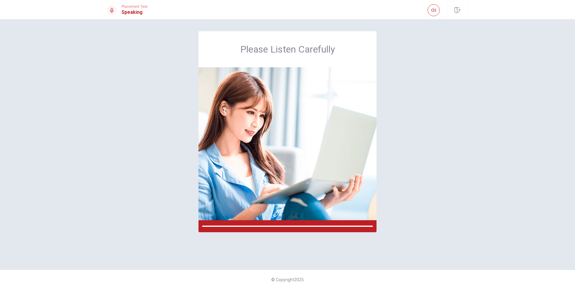
scroll to position [0, 0]
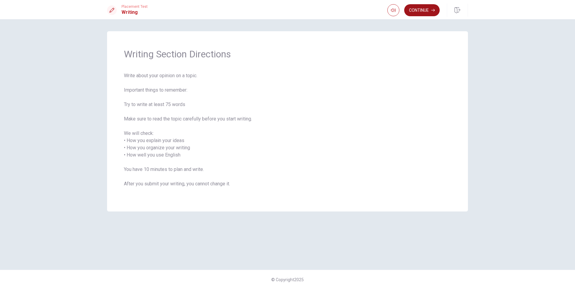
click at [418, 9] on button "Continue" at bounding box center [421, 10] width 35 height 12
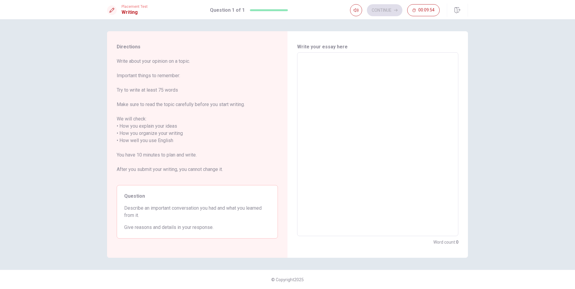
click at [352, 96] on textarea at bounding box center [377, 144] width 153 height 174
click at [356, 90] on textarea at bounding box center [377, 144] width 153 height 174
type textarea "ㅑ"
type textarea "x"
type textarea "I"
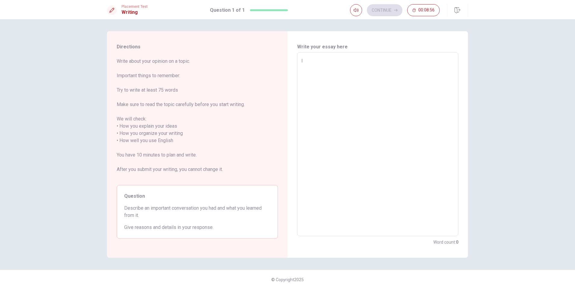
type textarea "x"
type textarea "In"
type textarea "x"
type textarea "In"
type textarea "x"
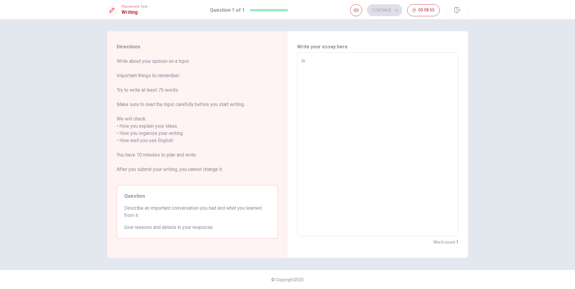
type textarea "In m"
type textarea "x"
type textarea "In my"
type textarea "x"
type textarea "In my"
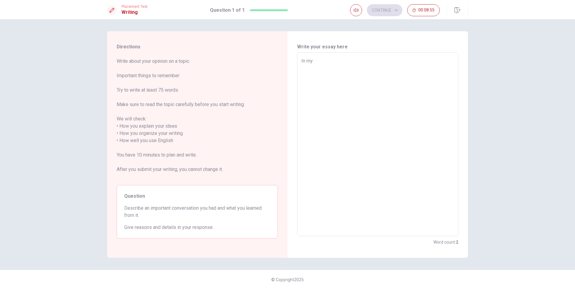
type textarea "x"
type textarea "In my w"
type textarea "x"
type textarea "In my wa"
type textarea "x"
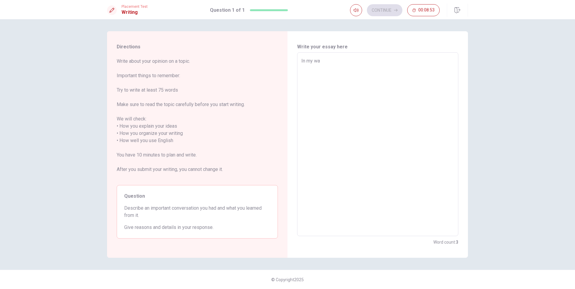
type textarea "In my way"
type textarea "x"
type textarea "In my way"
type textarea "x"
type textarea "In my way"
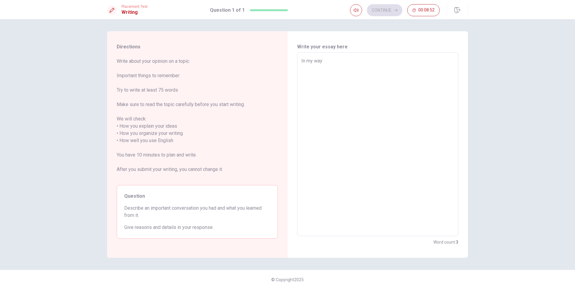
type textarea "x"
type textarea "In my way."
type textarea "x"
type textarea "In my way."
type textarea "x"
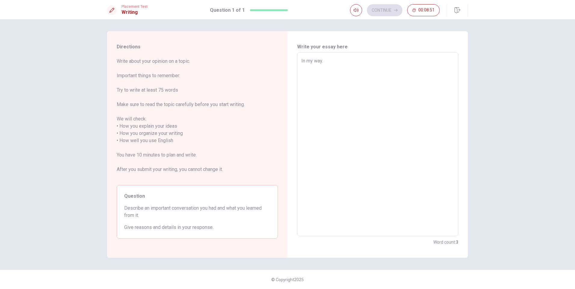
type textarea "In my way. m"
type textarea "x"
type textarea "In my way. my"
type textarea "x"
type textarea "In my way. my"
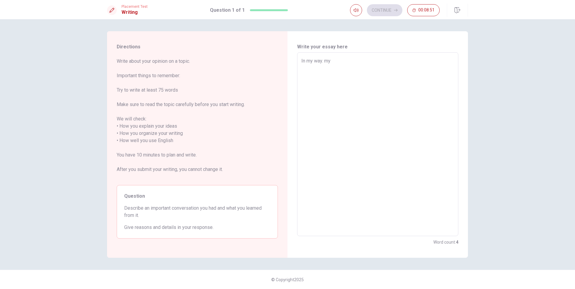
type textarea "x"
type textarea "In my way. my"
type textarea "x"
type textarea "In my way. m"
type textarea "x"
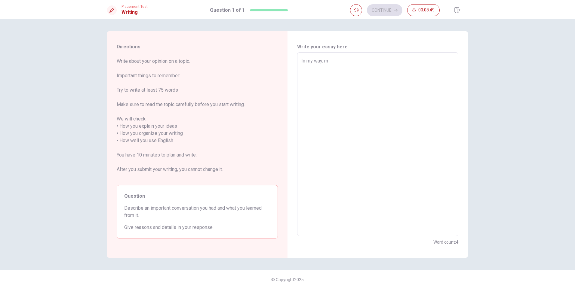
type textarea "In my way. mM"
type textarea "x"
type textarea "In my way. [GEOGRAPHIC_DATA]"
type textarea "x"
type textarea "In my way. [GEOGRAPHIC_DATA]"
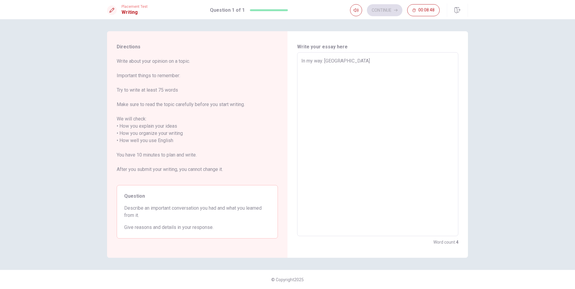
type textarea "x"
type textarea "In my way. [GEOGRAPHIC_DATA]"
type textarea "x"
type textarea "In my way. mM"
type textarea "x"
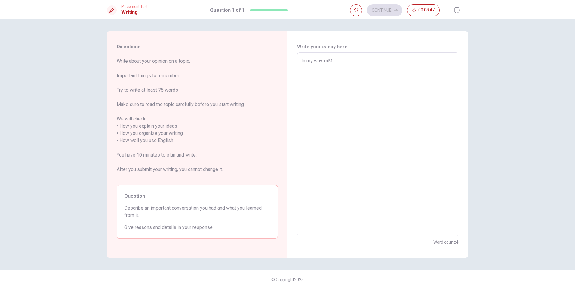
type textarea "In my way. m"
type textarea "x"
type textarea "In my way."
type textarea "x"
type textarea "In my way. M"
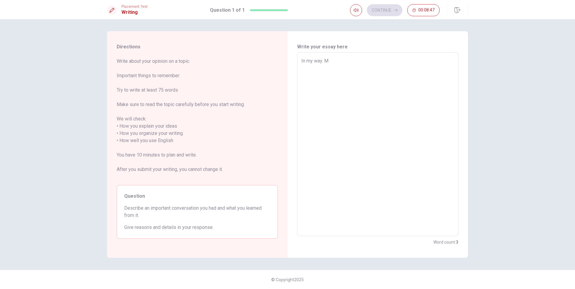
type textarea "x"
type textarea "In my way. My"
type textarea "x"
type textarea "In my way. My"
type textarea "x"
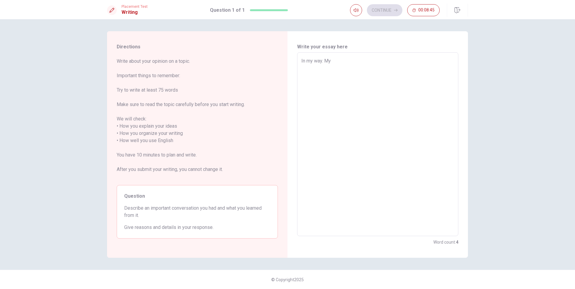
type textarea "In my way. My i"
type textarea "x"
type textarea "In my way. My im"
type textarea "x"
type textarea "In my way. My imp"
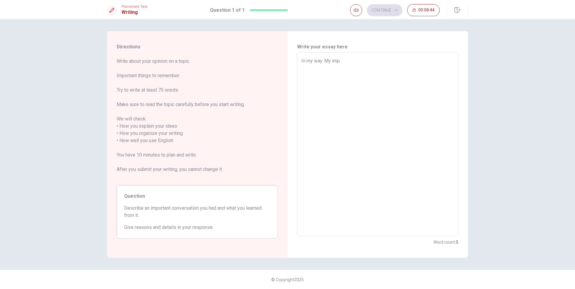
type textarea "x"
type textarea "In my way. My impo"
type textarea "x"
type textarea "In my way. My impor"
type textarea "x"
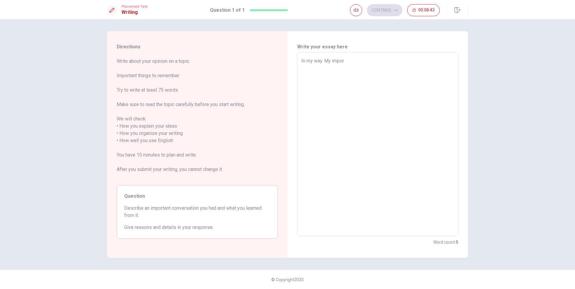
type textarea "In my way. My import"
type textarea "x"
type textarea "In my way. My importa"
type textarea "x"
type textarea "In my way. My import"
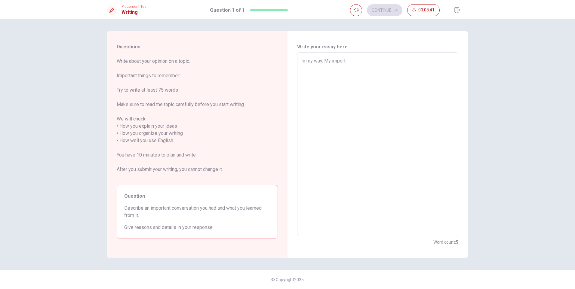
type textarea "x"
type textarea "In my way. My importa"
type textarea "x"
type textarea "In my way. My importan"
type textarea "x"
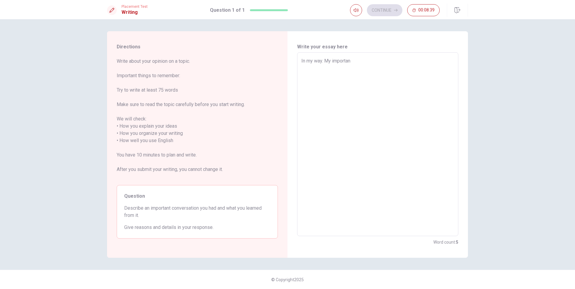
type textarea "In my way. My important"
type textarea "x"
type textarea "In my way. My important"
type textarea "x"
type textarea "In my way. My important c"
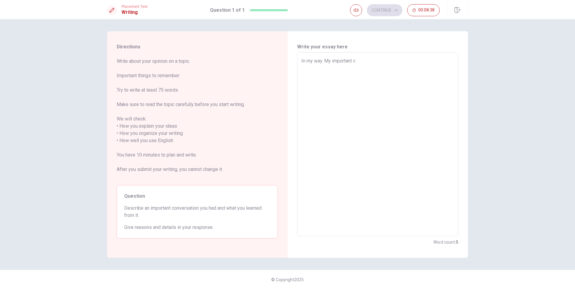
type textarea "x"
type textarea "In my way. My important co"
type textarea "x"
type textarea "In my way. My important con"
type textarea "x"
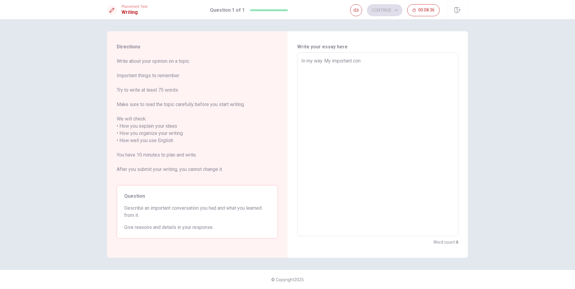
type textarea "In my way. My important conv"
type textarea "x"
type textarea "In my way. My important conve"
type textarea "x"
type textarea "In my way. My important conver"
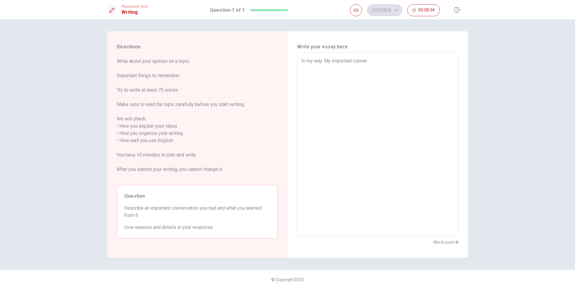
type textarea "x"
type textarea "In my way. My important convers"
type textarea "x"
type textarea "In my way. My important conversa"
type textarea "x"
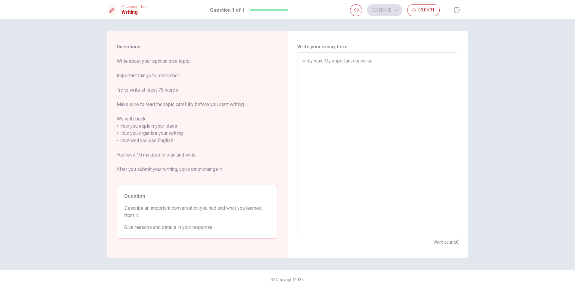
type textarea "In my way. My important conversat"
type textarea "x"
type textarea "In my way. My important conversati"
type textarea "x"
type textarea "In my way. My important conversatio"
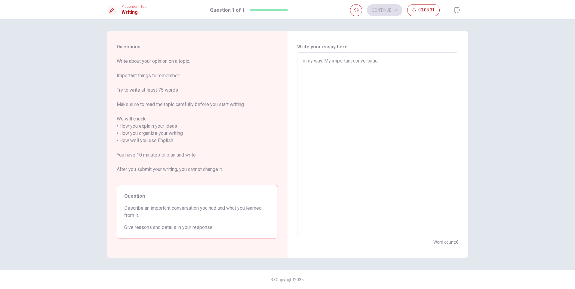
type textarea "x"
type textarea "In my way. My important conversation"
type textarea "x"
type textarea "In my way. My important conversation"
type textarea "x"
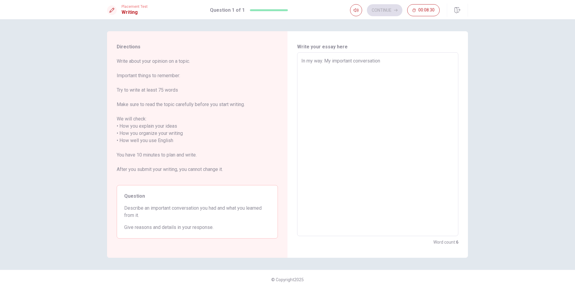
type textarea "In my way. My important conversation w"
type textarea "x"
type textarea "In my way. My important conversation wa"
type textarea "x"
type textarea "In my way. My important conversation was"
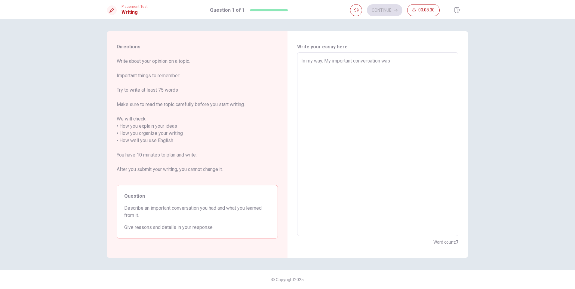
type textarea "x"
type textarea "In my way. My important conversation was"
type textarea "x"
type textarea "In my way. My important conversation was t"
type textarea "x"
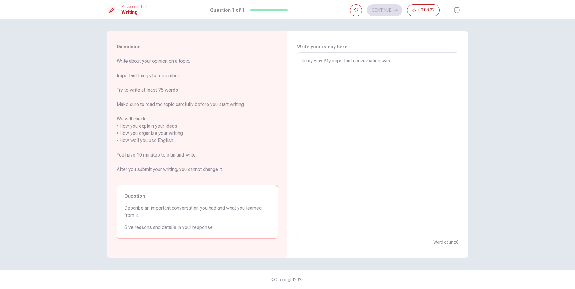
type textarea "In my way. My important conversation was ta"
type textarea "x"
type textarea "In my way. My important conversation was tal"
type textarea "x"
type textarea "In my way. My important conversation was talk"
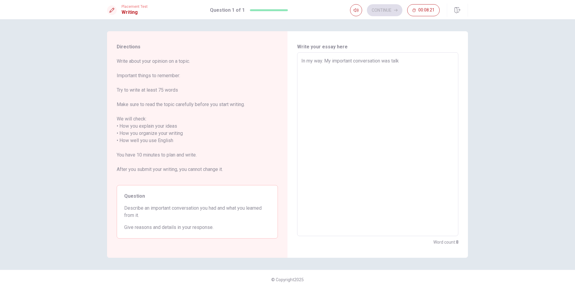
type textarea "x"
type textarea "In my way. My important conversation was talku"
type textarea "x"
type textarea "In my way. My important conversation was talkun"
type textarea "x"
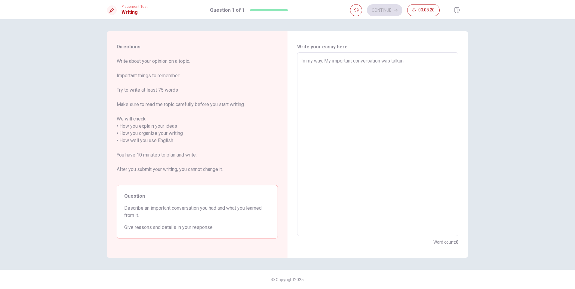
type textarea "In my way. My important conversation was talkung"
type textarea "x"
type textarea "In my way. My important conversation was talkung"
type textarea "x"
type textarea "In my way. My important conversation was talkung w"
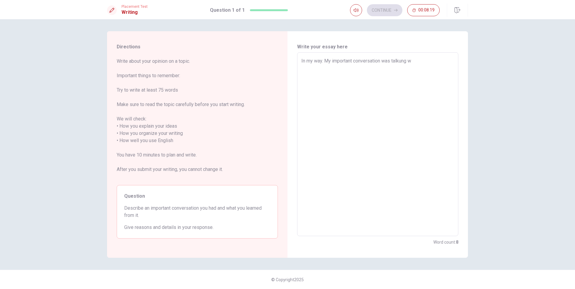
type textarea "x"
type textarea "In my way. My important conversation was talkung wi"
type textarea "x"
type textarea "In my way. My important conversation was talkung wit"
type textarea "x"
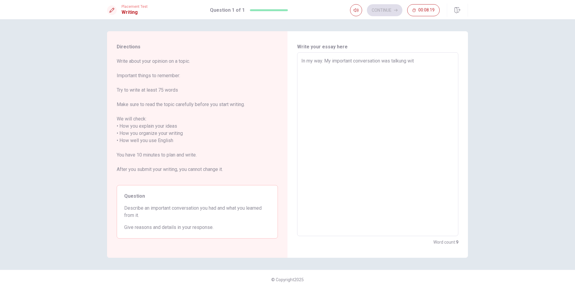
type textarea "In my way. My important conversation was talkung with"
type textarea "x"
type textarea "In my way. My important conversation was talkung with"
type textarea "x"
type textarea "In my way. My important conversation was talkung with m"
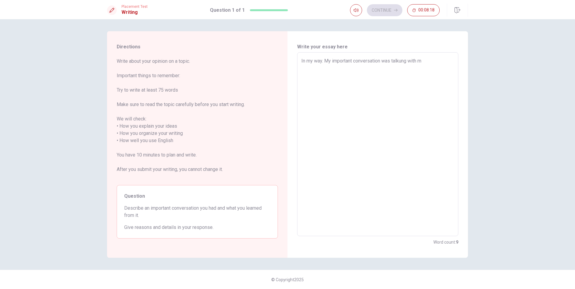
type textarea "x"
type textarea "In my way. My important conversation was talkung with my"
type textarea "x"
type textarea "In my way. My important conversation was talkung with my"
type textarea "x"
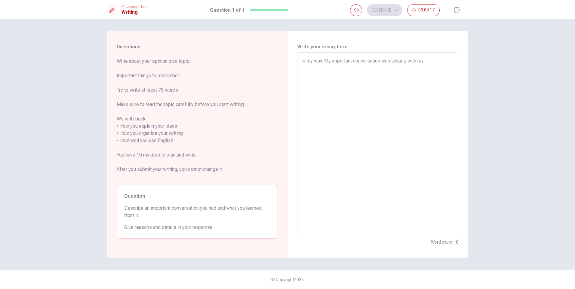
type textarea "In my way. My important conversation was talkung with my m"
type textarea "x"
type textarea "In my way. My important conversation was talkung with my mo"
type textarea "x"
type textarea "In my way. My important conversation was talkung with my mom"
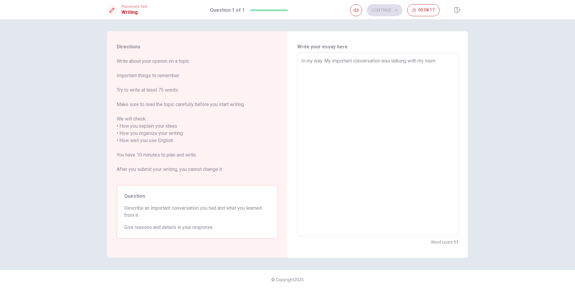
type textarea "x"
type textarea "In my way. My important conversation was talkung with my mom"
type textarea "x"
type textarea "In my way. My important conversation was talkung with my mom"
type textarea "x"
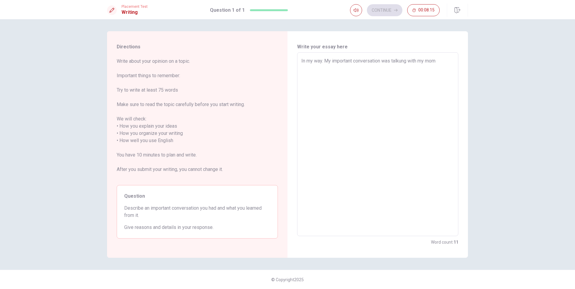
type textarea "In my way. My important conversation was talkung with my mom."
type textarea "x"
type textarea "In my way. My important conversation was talkung with my mom."
type textarea "x"
type textarea "In my way. My important conversation was talkung with my mom. w"
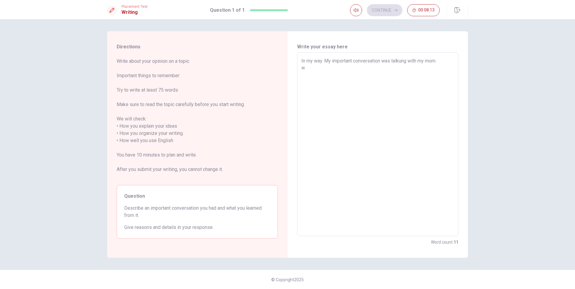
type textarea "x"
type textarea "In my way. My important conversation was talkung with my mom. wh"
type textarea "x"
type textarea "In my way. My important conversation was talkung with my mom. whe"
type textarea "x"
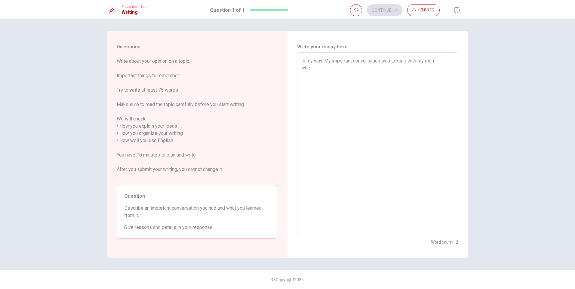
type textarea "In my way. My important conversation was talkung with my mom. when"
type textarea "x"
type textarea "In my way. My important conversation was talkung with my mom. when"
type textarea "x"
type textarea "In my way. My important conversation was talkung with my mom. when I"
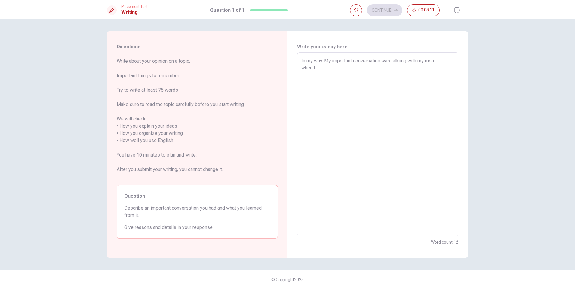
type textarea "x"
type textarea "In my way. My important conversation was talkung with my mom. when I"
type textarea "x"
type textarea "In my way. My important conversation was talkung with my mom. when I d"
type textarea "x"
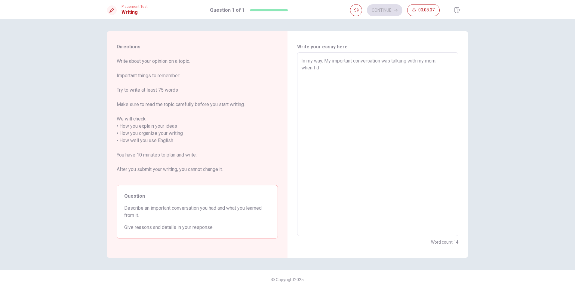
type textarea "In my way. My important conversation was talkung with my mom. when I"
type textarea "x"
type textarea "In my way. My important conversation was talkung with my mom. when I d"
type textarea "x"
type textarea "In my way. My important conversation was talkung with my mom. when I de"
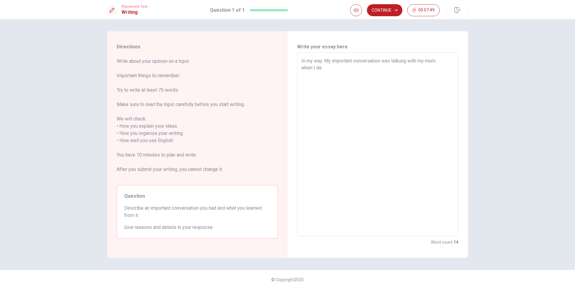
type textarea "x"
type textarea "In my way. My important conversation was talkung with my mom. when I dec"
type textarea "x"
type textarea "In my way. My important conversation was talkung with my mom. when I deci"
type textarea "x"
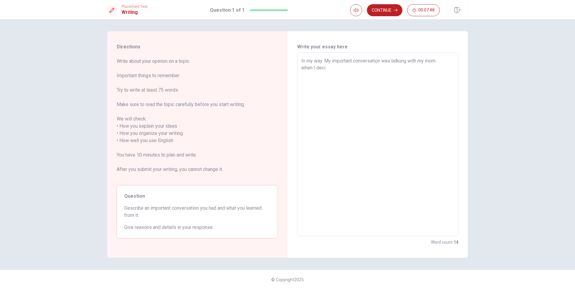
type textarea "In my way. My important conversation was talkung with my mom. when I decid"
type textarea "x"
type textarea "In my way. My important conversation was talkung with my mom. when I decide"
type textarea "x"
type textarea "In my way. My important conversation was talkung with my mom. when I decide"
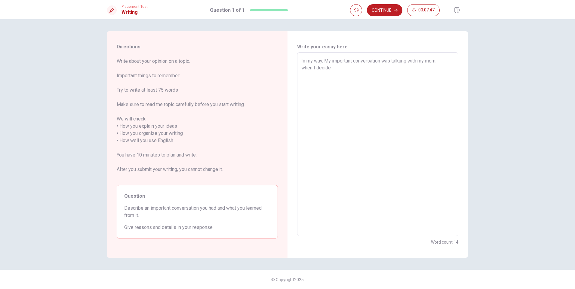
type textarea "x"
type textarea "In my way. My important conversation was talkung with my mom. when I decide t"
type textarea "x"
type textarea "In my way. My important conversation was talkung with my mom. when I decide to"
drag, startPoint x: 335, startPoint y: 74, endPoint x: 348, endPoint y: 74, distance: 12.6
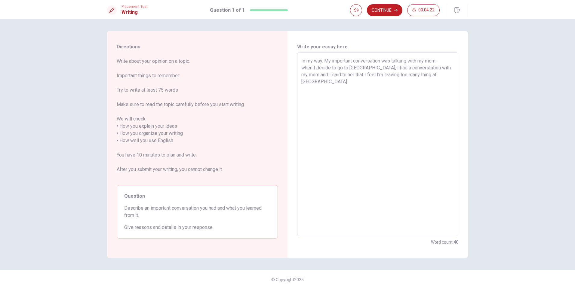
click at [348, 74] on textarea "In my way. My important conversation was talkung with my mom. when I decide to …" at bounding box center [377, 144] width 153 height 174
click at [429, 73] on textarea "In my way. My important conversation was talkung with my mom. when I decide to …" at bounding box center [377, 144] width 153 height 174
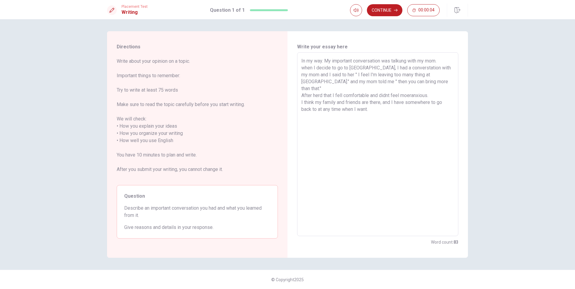
drag, startPoint x: 378, startPoint y: 104, endPoint x: 299, endPoint y: 59, distance: 91.4
click at [299, 59] on div "In my way. My important conversation was talkung with my mom. when I decide to …" at bounding box center [377, 144] width 161 height 184
click at [392, 107] on textarea "In my way. My important conversation was talkung with my mom. when I decide to …" at bounding box center [377, 144] width 153 height 174
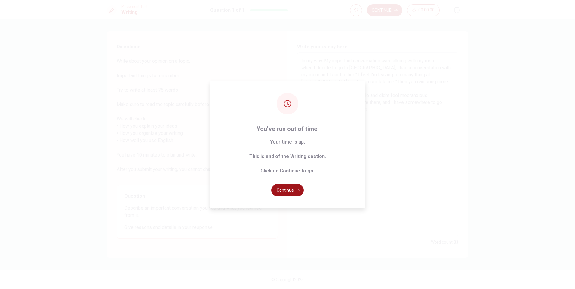
click at [291, 194] on button "Continue" at bounding box center [287, 190] width 32 height 12
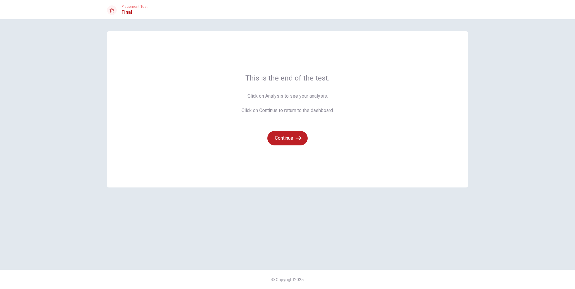
drag, startPoint x: 252, startPoint y: 97, endPoint x: 304, endPoint y: 109, distance: 53.3
click at [300, 102] on span "Click on Analysis to see your analysis. Click on Continue to return to the dash…" at bounding box center [287, 104] width 92 height 22
click at [288, 144] on button "Continue" at bounding box center [287, 138] width 40 height 14
